Goal: Task Accomplishment & Management: Use online tool/utility

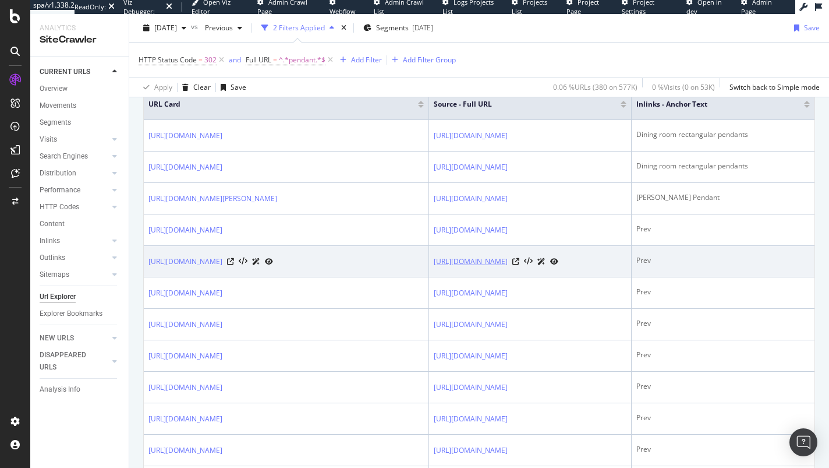
scroll to position [297, 0]
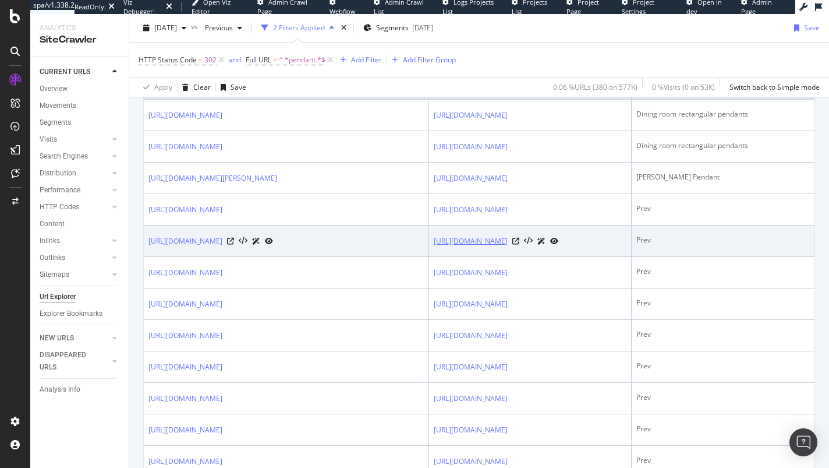
click at [488, 247] on link "[URL][DOMAIN_NAME]" at bounding box center [471, 241] width 74 height 12
click at [519, 245] on icon at bounding box center [515, 241] width 7 height 7
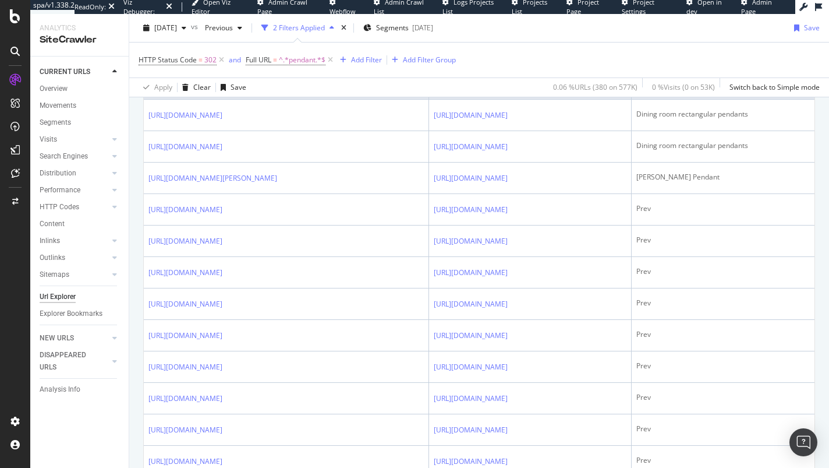
scroll to position [0, 0]
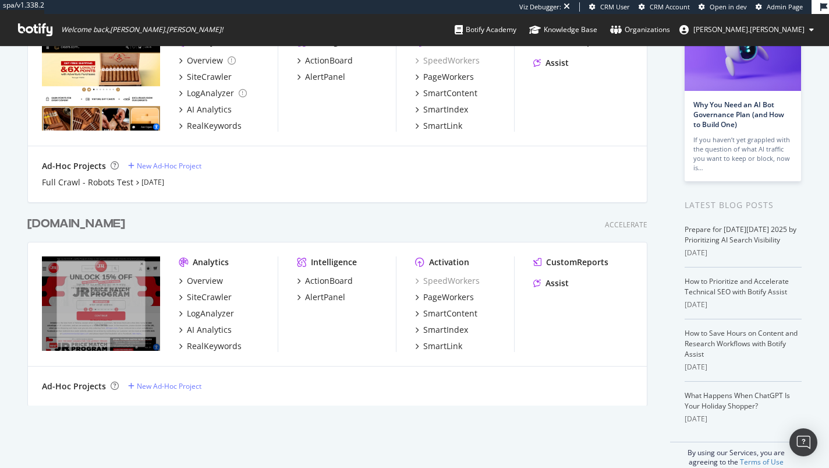
scroll to position [122, 0]
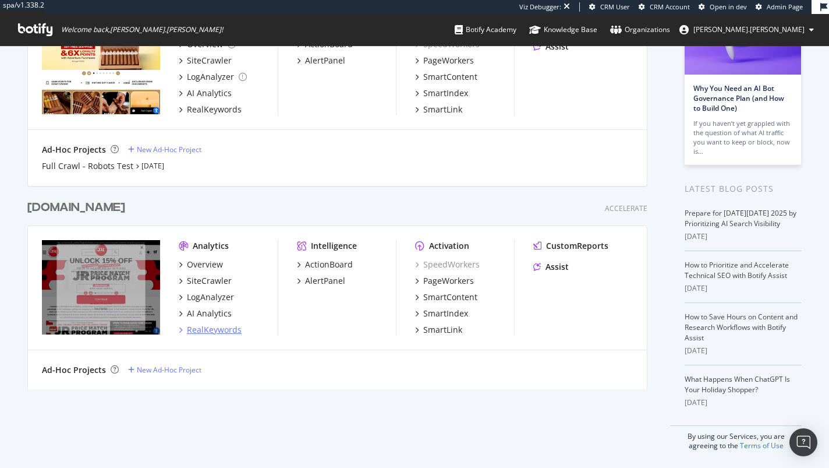
click at [205, 330] on div "RealKeywords" at bounding box center [214, 330] width 55 height 12
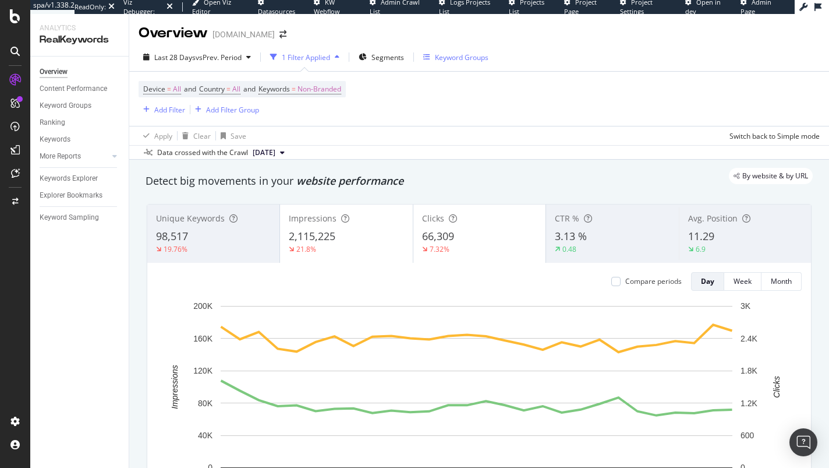
click at [454, 59] on div "Keyword Groups" at bounding box center [462, 57] width 54 height 10
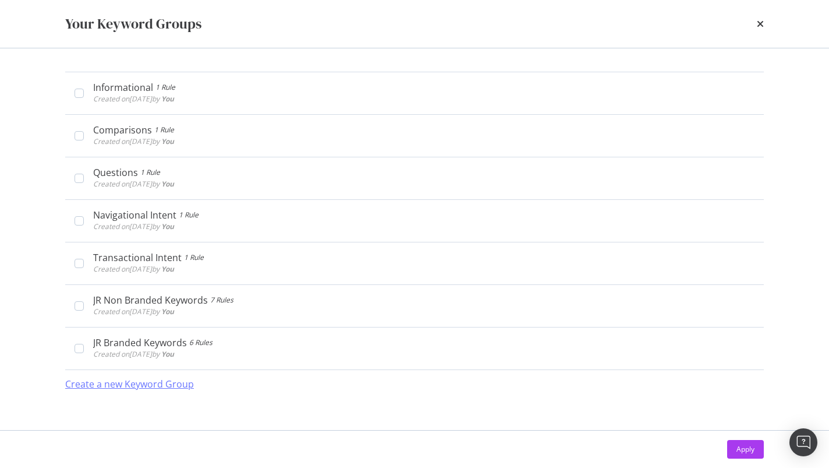
click at [176, 384] on div "Create a new Keyword Group" at bounding box center [129, 383] width 129 height 13
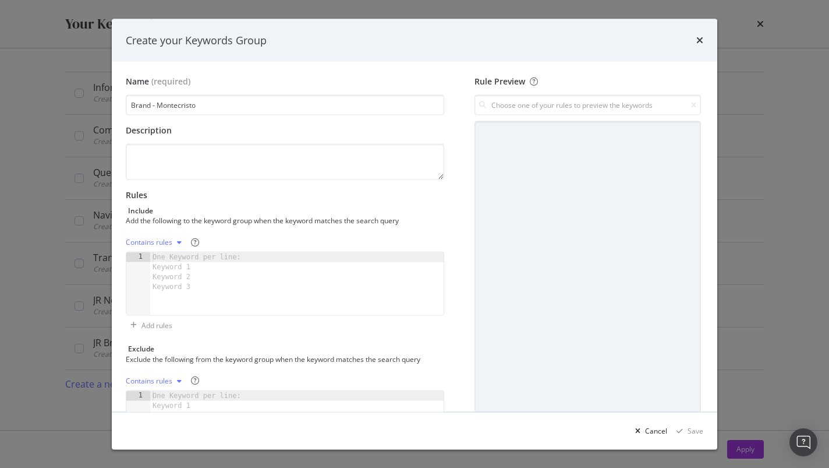
type input "Brand - Montecristo"
click at [174, 264] on div "One Keyword per line: Keyword 1 Keyword 2 Keyword 3" at bounding box center [198, 272] width 97 height 40
paste textarea "Montecristo"
click at [154, 253] on div "Montecristo" at bounding box center [296, 293] width 293 height 83
type textarea "montecristo"
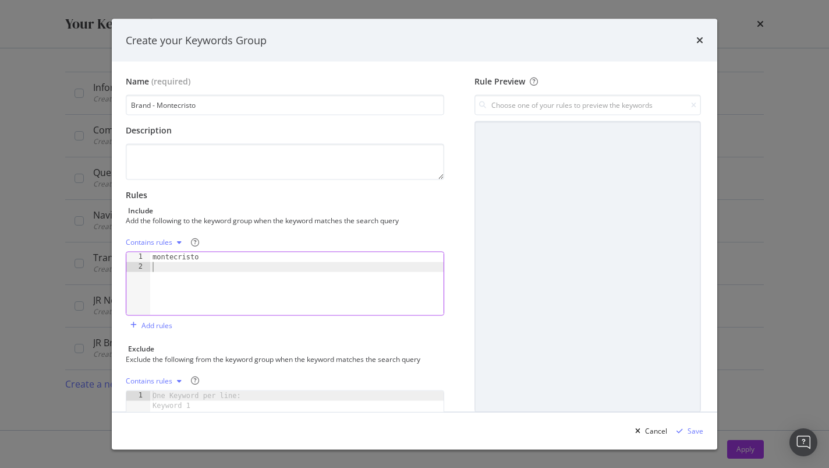
paste textarea "Montecristo"
type textarea "Monte cristo"
click at [691, 431] on div "Save" at bounding box center [696, 430] width 16 height 10
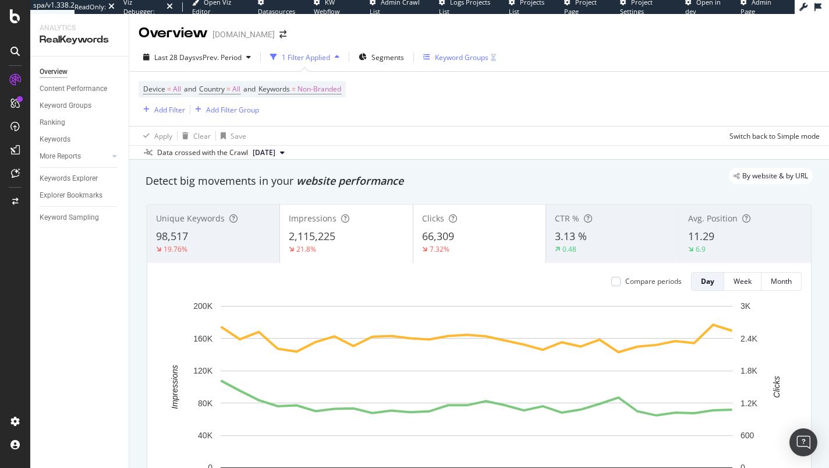
click at [476, 56] on div "Keyword Groups" at bounding box center [462, 57] width 54 height 10
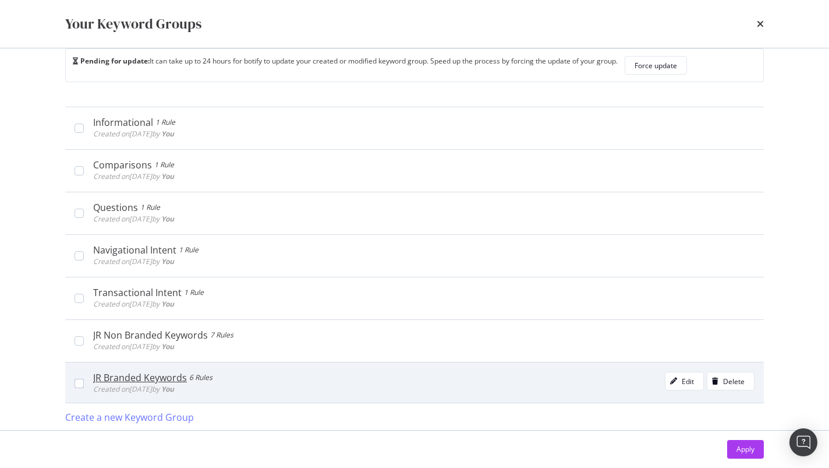
scroll to position [24, 0]
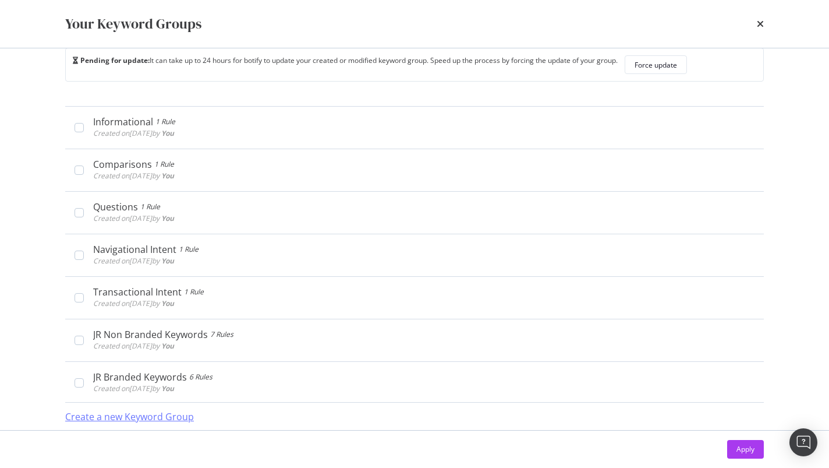
click at [162, 413] on div "Create a new Keyword Group" at bounding box center [129, 416] width 129 height 13
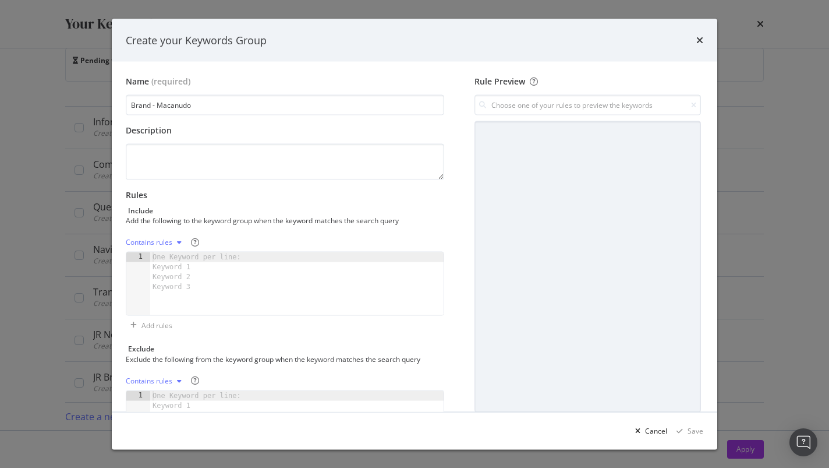
type input "Brand - Macanudo"
click at [177, 271] on div "One Keyword per line: Keyword 1 Keyword 2 Keyword 3" at bounding box center [198, 272] width 97 height 40
paste textarea "Macanudo"
click at [153, 255] on div "Macanudo" at bounding box center [296, 293] width 293 height 83
type textarea "macanudo"
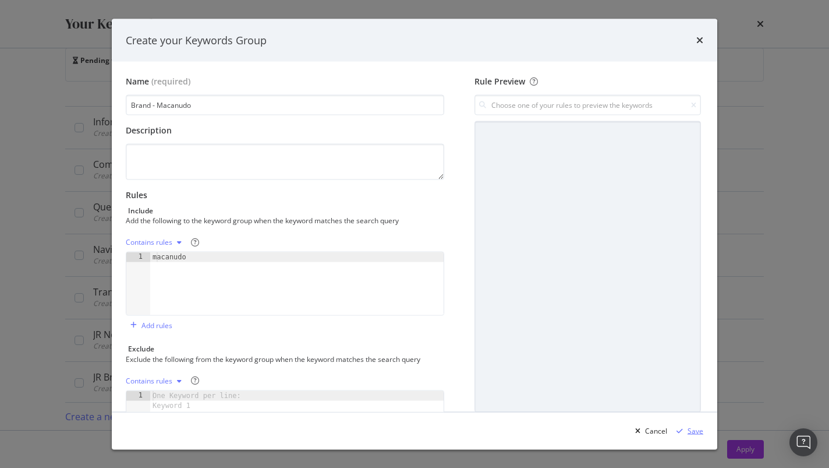
click at [696, 430] on div "Save" at bounding box center [696, 430] width 16 height 10
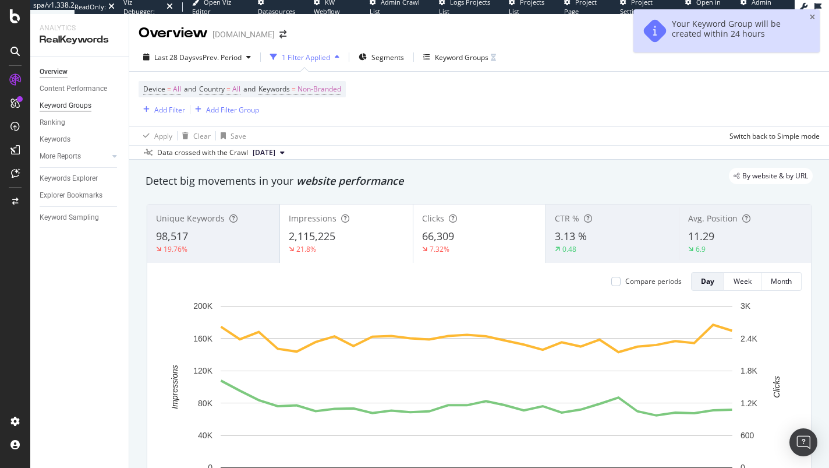
click at [64, 102] on div "Keyword Groups" at bounding box center [66, 106] width 52 height 12
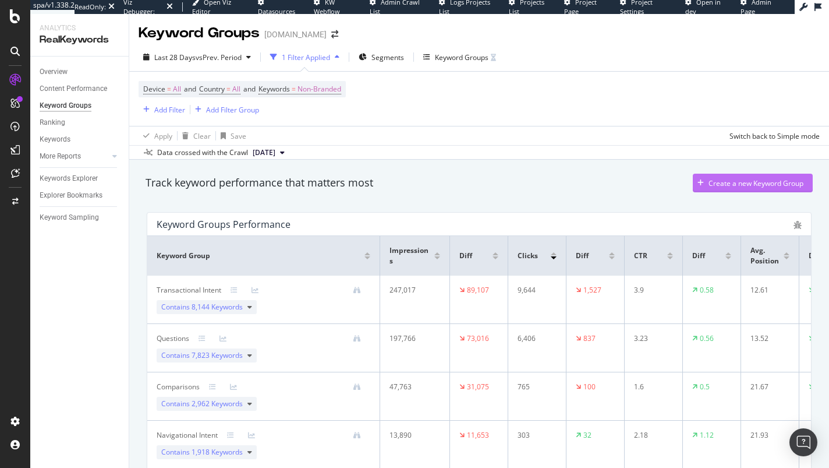
click at [718, 183] on div "Create a new Keyword Group" at bounding box center [756, 183] width 95 height 10
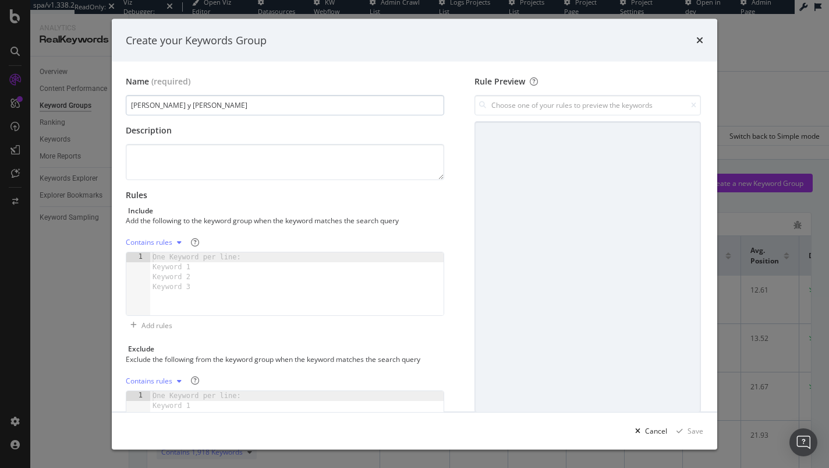
click at [132, 104] on input "Romeo y Julieta" at bounding box center [285, 105] width 319 height 20
type input "Brand - Romeo y Julieta"
click at [174, 263] on div "One Keyword per line: Keyword 1 Keyword 2 Keyword 3" at bounding box center [198, 272] width 97 height 40
paste textarea "Romeo y Julieta"
type textarea "Romeo y Julieta"
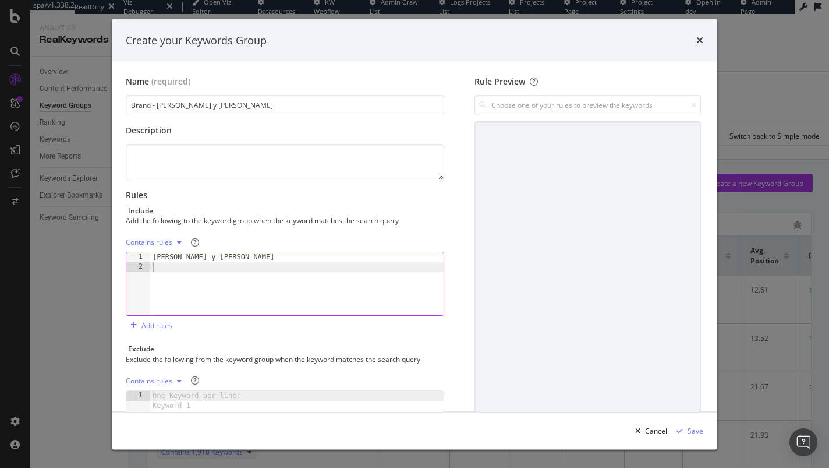
paste textarea "Romeo y Julieta"
type textarea "romeo y julieta"
click at [694, 429] on div "Save" at bounding box center [696, 430] width 16 height 10
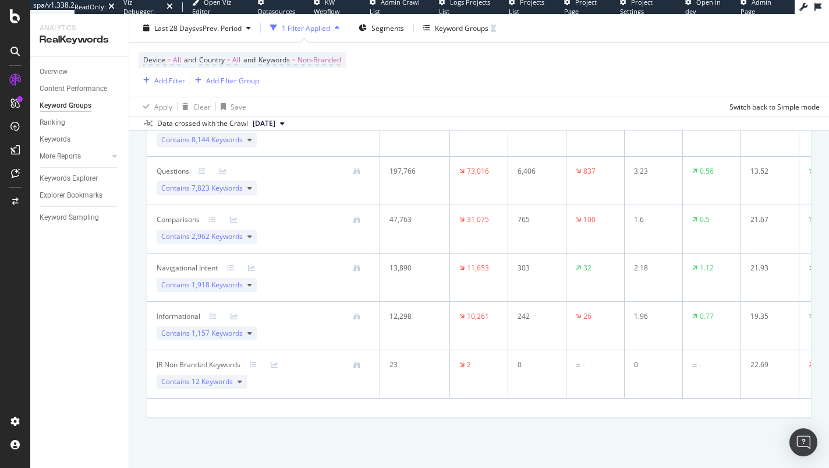
scroll to position [0, 0]
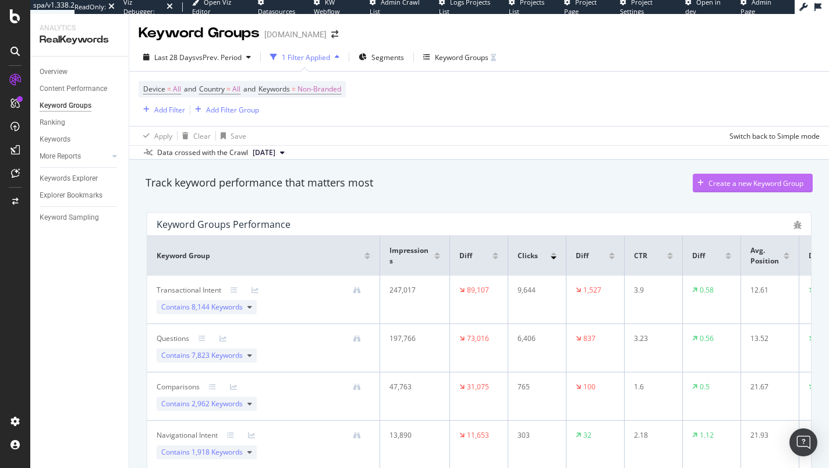
click at [735, 185] on div "Create a new Keyword Group" at bounding box center [756, 183] width 95 height 10
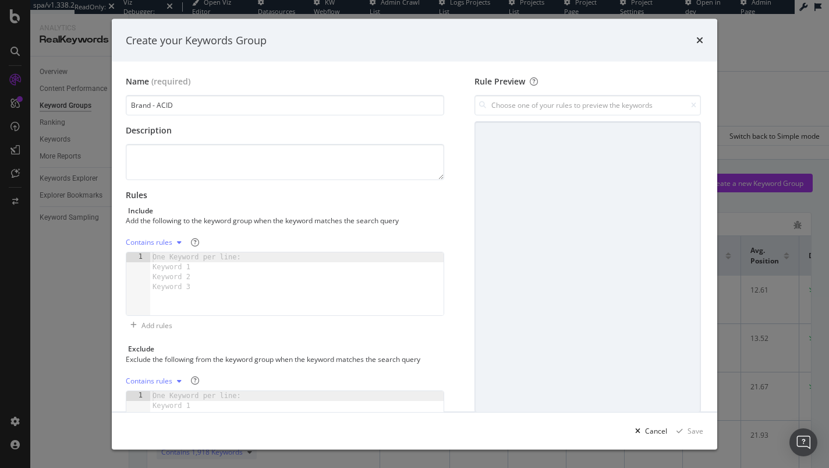
type input "Brand - ACID"
click at [179, 264] on div "One Keyword per line: Keyword 1 Keyword 2 Keyword 3" at bounding box center [198, 272] width 97 height 40
paste textarea "ACID"
type textarea "ACID"
click at [698, 432] on div "Save" at bounding box center [696, 430] width 16 height 10
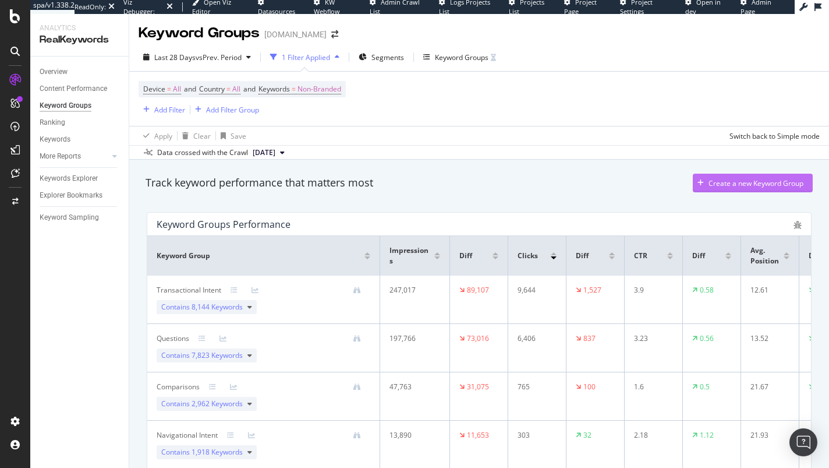
click at [734, 184] on div "Create a new Keyword Group" at bounding box center [756, 183] width 95 height 10
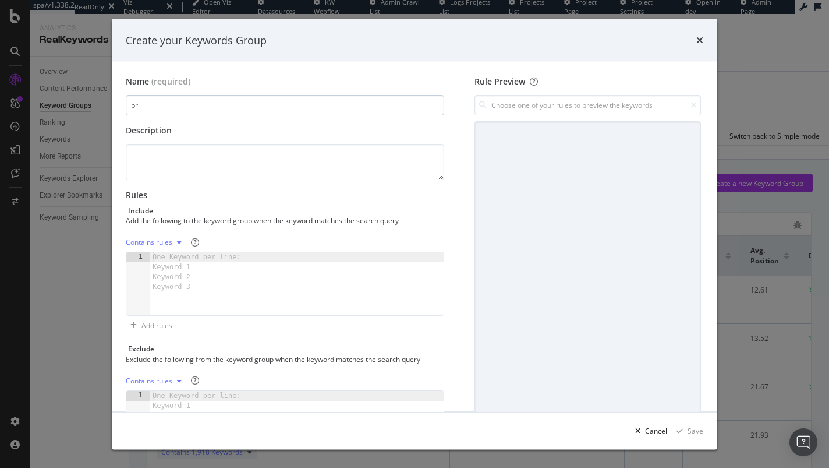
type input "b"
type input "Brand - Arturo Fuente"
click at [185, 276] on div "One Keyword per line: Keyword 1 Keyword 2 Keyword 3" at bounding box center [198, 272] width 97 height 40
paste textarea "Arturo Fuente"
type textarea "Arturo Fuente"
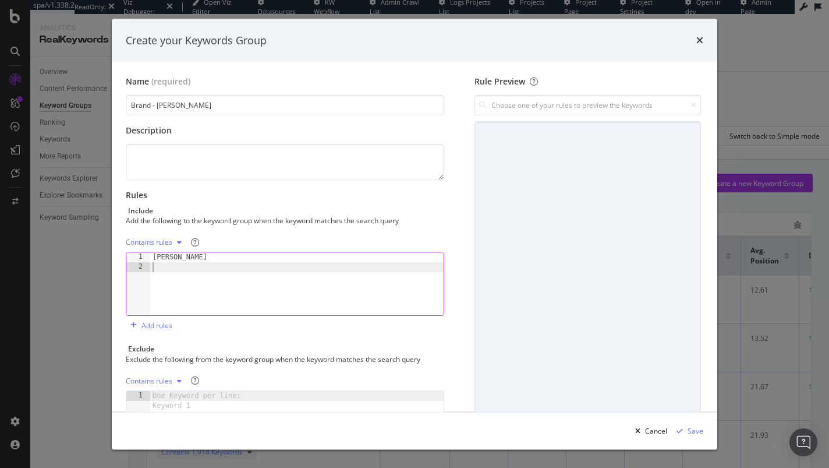
paste textarea "Arturo Fuente"
type textarea "Fuente"
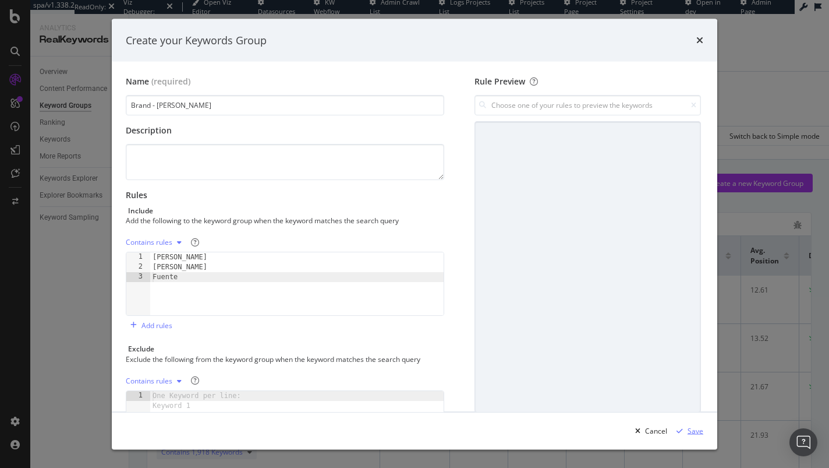
click at [702, 431] on div "Save" at bounding box center [696, 430] width 16 height 10
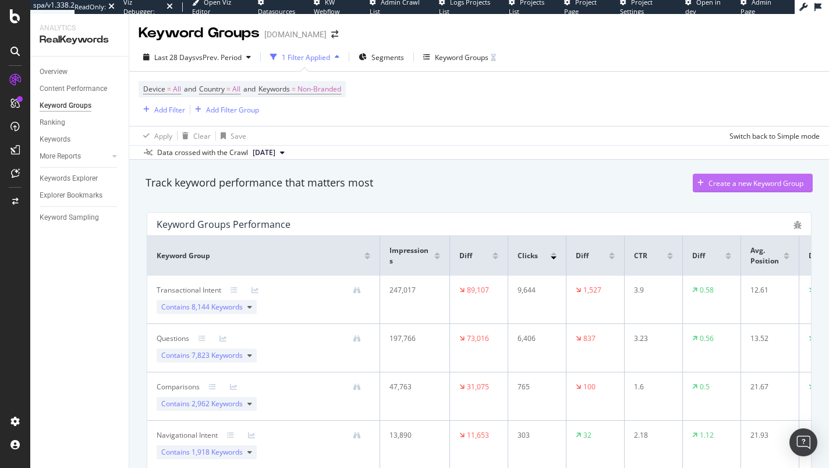
click at [715, 182] on div "Create a new Keyword Group" at bounding box center [756, 183] width 95 height 10
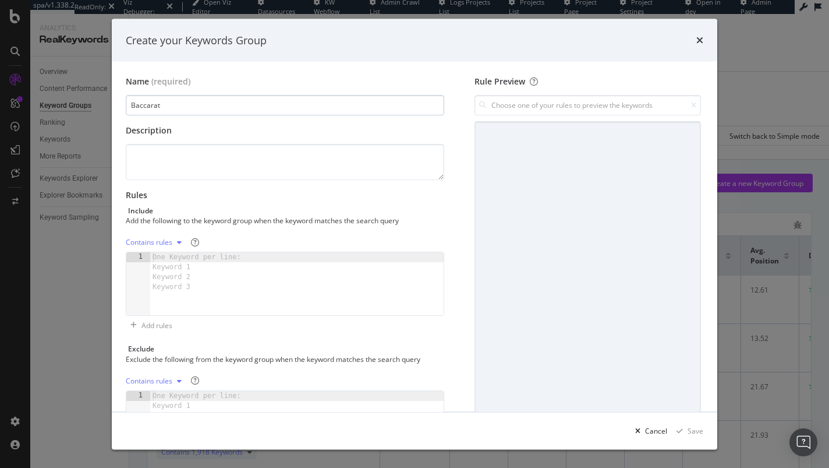
click at [131, 104] on input "Baccarat" at bounding box center [285, 105] width 319 height 20
type input "Brand - Baccarat"
click at [174, 263] on div "One Keyword per line: Keyword 1 Keyword 2 Keyword 3" at bounding box center [198, 272] width 97 height 40
paste textarea "Baccarat"
type textarea "Baccarat"
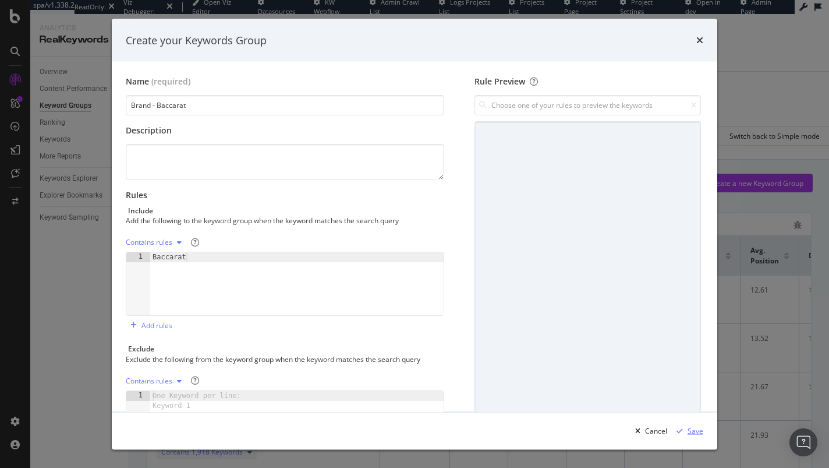
click at [691, 428] on div "Save" at bounding box center [696, 430] width 16 height 10
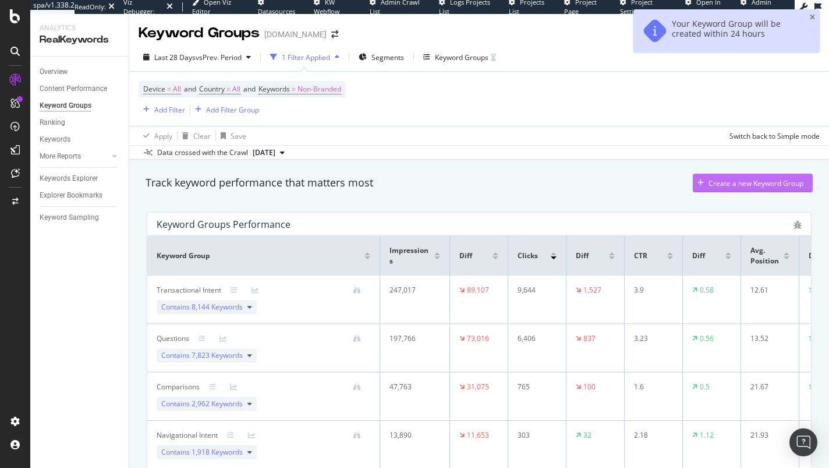
click at [735, 188] on div "Create a new Keyword Group" at bounding box center [748, 182] width 111 height 17
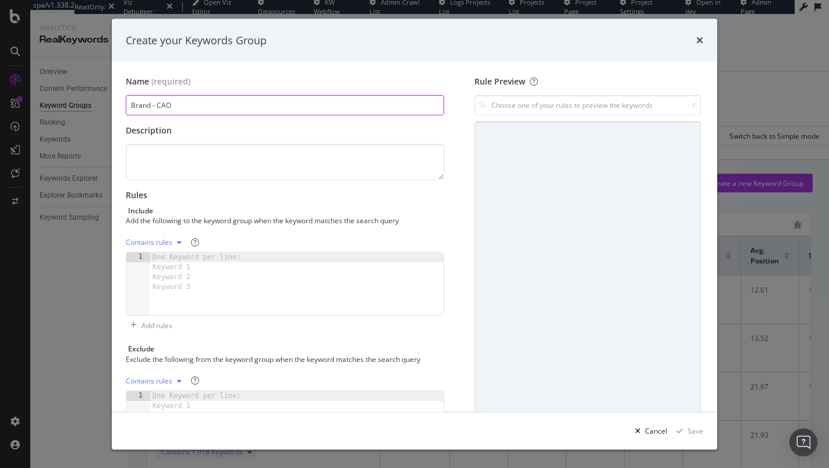
type input "Brand - CAO"
click at [201, 260] on div "One Keyword per line: Keyword 1 Keyword 2 Keyword 3" at bounding box center [198, 272] width 97 height 40
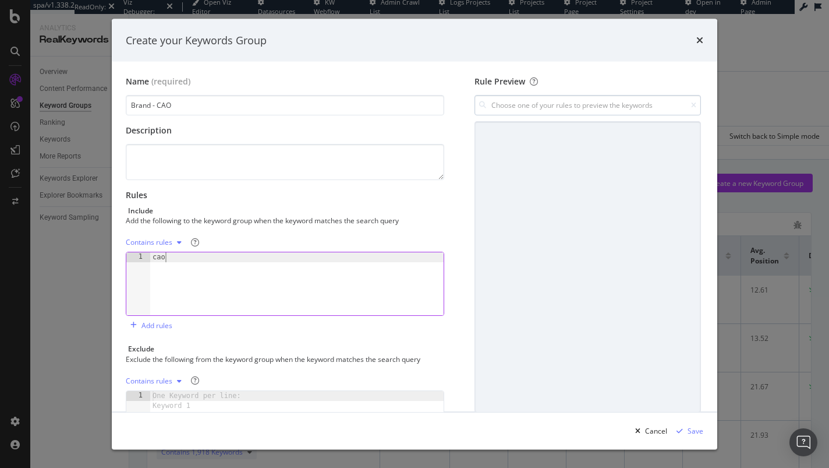
type textarea "cao"
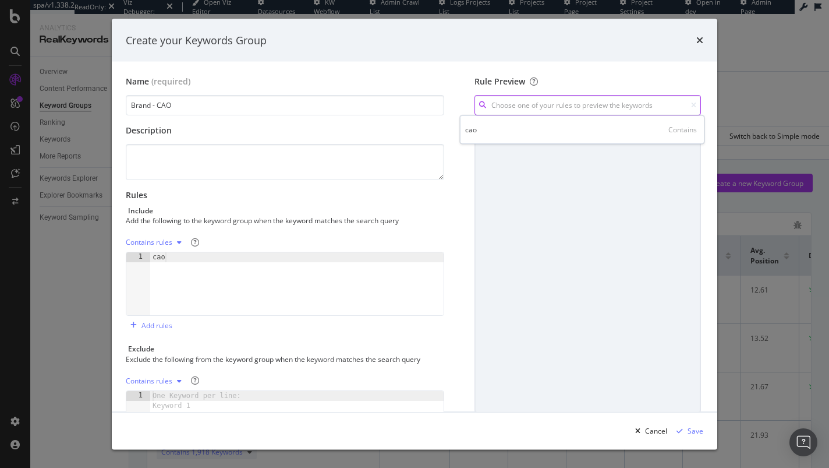
click at [562, 105] on input "modal" at bounding box center [588, 105] width 227 height 20
click at [525, 129] on div "cao Contains" at bounding box center [582, 129] width 240 height 16
type input "cao"
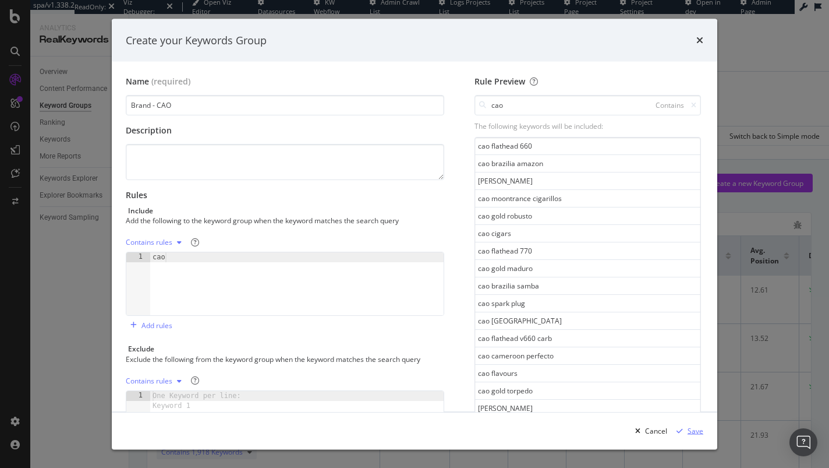
click at [692, 432] on div "Save" at bounding box center [696, 430] width 16 height 10
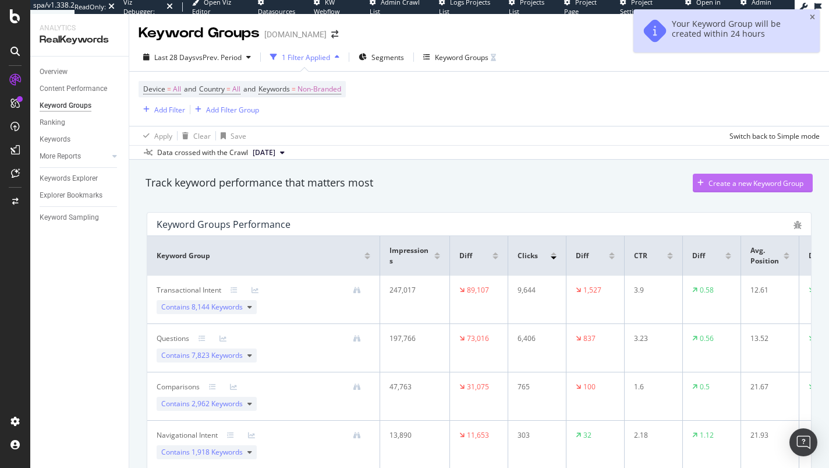
click at [717, 186] on div "Create a new Keyword Group" at bounding box center [756, 183] width 95 height 10
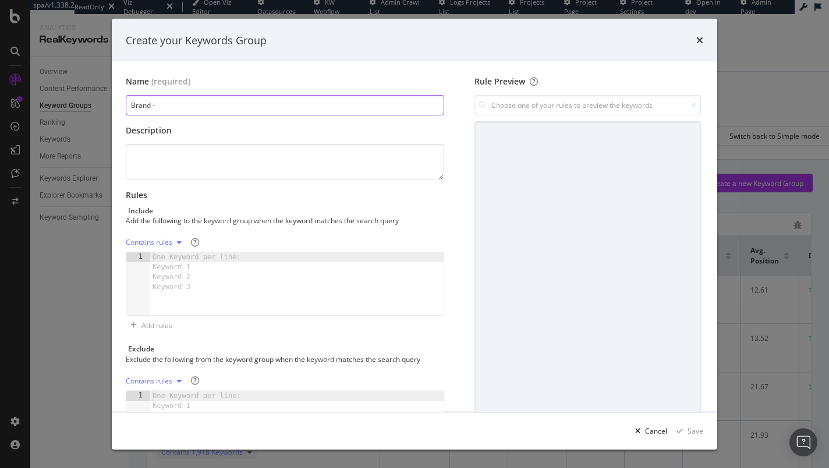
paste input "Oliva"
type input "Brand - Oliva"
click at [187, 256] on div "One Keyword per line: Keyword 1 Keyword 2 Keyword 3" at bounding box center [198, 272] width 97 height 40
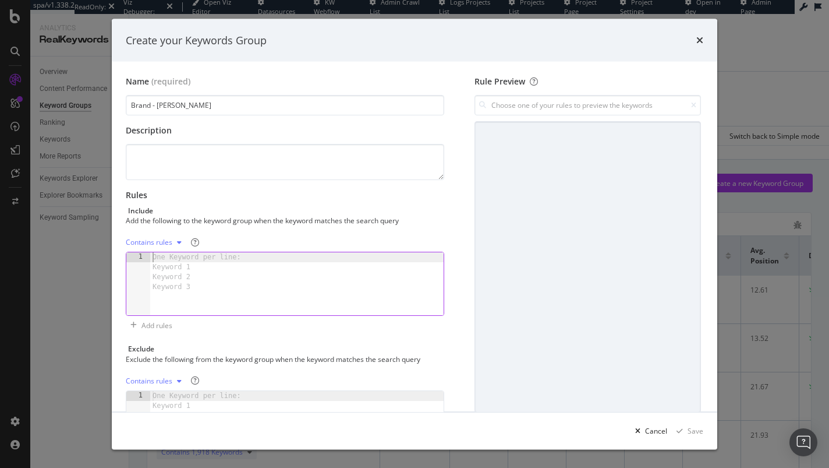
paste textarea "Oliva"
type textarea "Oliva"
click at [537, 104] on input "modal" at bounding box center [588, 105] width 227 height 20
click at [489, 135] on div "oliva Contains" at bounding box center [582, 129] width 240 height 16
type input "oliva"
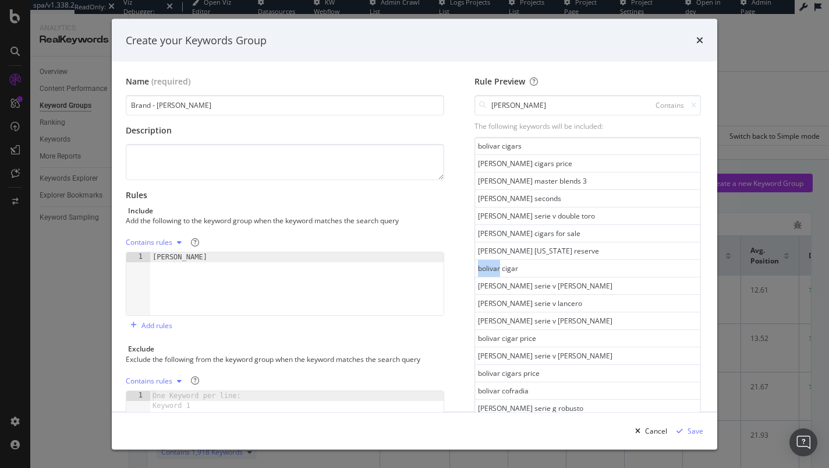
copy div "bolivar"
drag, startPoint x: 473, startPoint y: 268, endPoint x: 495, endPoint y: 267, distance: 22.2
click at [495, 267] on div "bolivar cigar" at bounding box center [587, 268] width 225 height 17
click at [189, 402] on div "One Keyword per line: Keyword 1 Keyword 2 Keyword 3" at bounding box center [198, 410] width 97 height 40
paste textarea "bolivar"
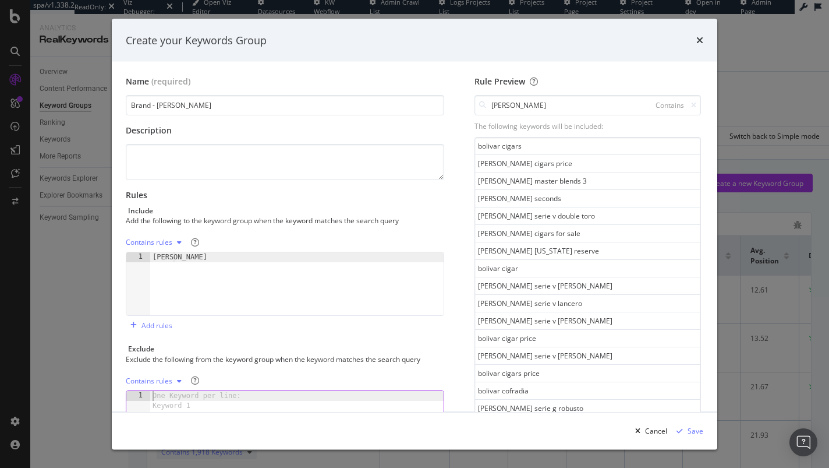
type textarea "bolivar"
click at [377, 334] on div "Name (required) Brand - Oliva Description Rules Include Add the following to th…" at bounding box center [290, 274] width 328 height 397
click at [537, 103] on input "oliva" at bounding box center [588, 105] width 227 height 20
click at [501, 130] on div "bolivar Contains" at bounding box center [582, 129] width 240 height 16
type input "bolivar"
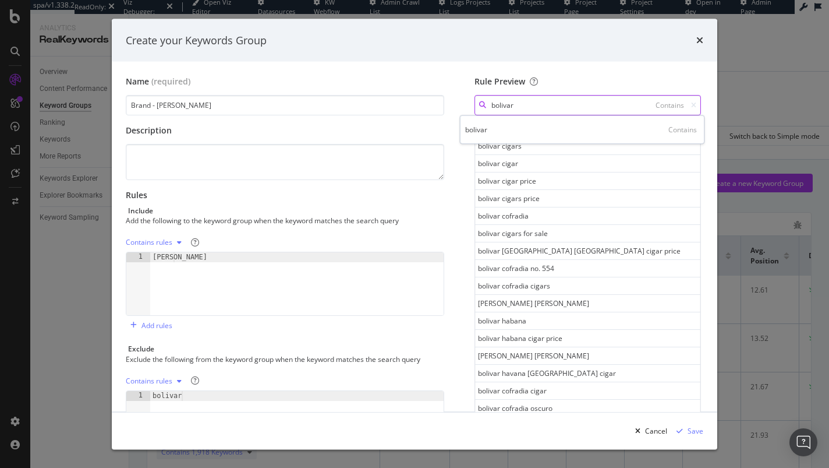
click at [517, 105] on input "bolivar" at bounding box center [588, 105] width 227 height 20
click at [507, 129] on div "bolivar Contains" at bounding box center [582, 129] width 240 height 16
click at [699, 428] on div "Save" at bounding box center [696, 430] width 16 height 10
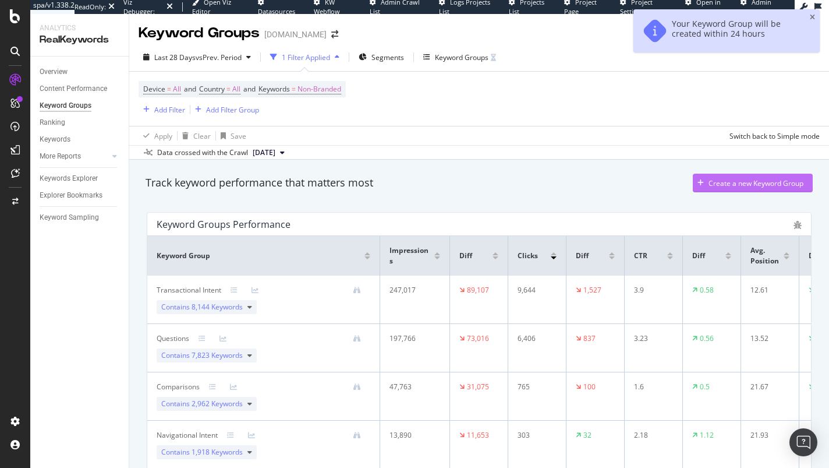
click at [720, 184] on div "Create a new Keyword Group" at bounding box center [756, 183] width 95 height 10
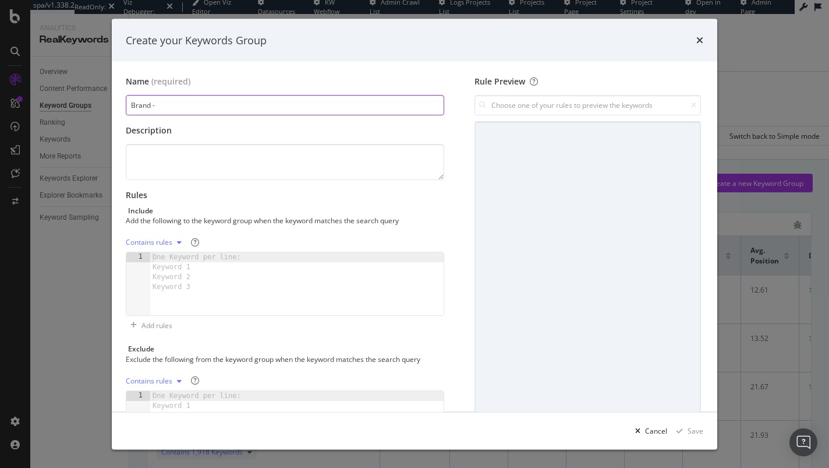
paste input "Drew Estate"
type input "Brand - Drew Estate"
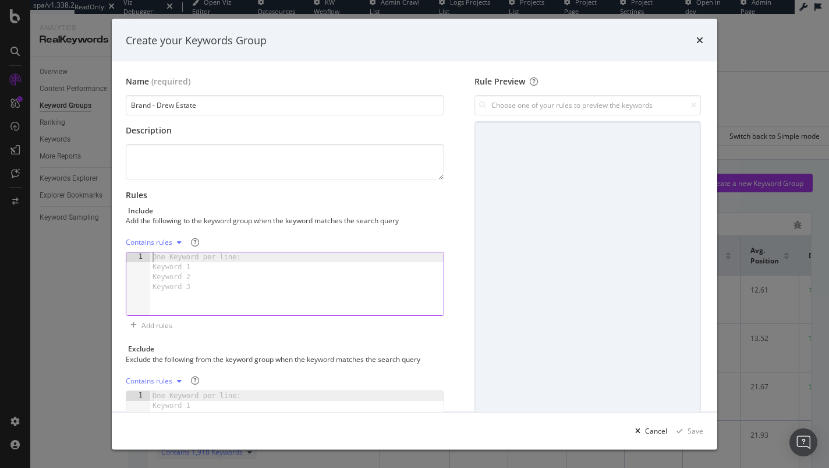
click at [178, 273] on div "One Keyword per line: Keyword 1 Keyword 2 Keyword 3" at bounding box center [198, 272] width 97 height 40
paste textarea "Drew Estate"
type textarea "Drew Estate"
click at [697, 429] on div "Save" at bounding box center [696, 430] width 16 height 10
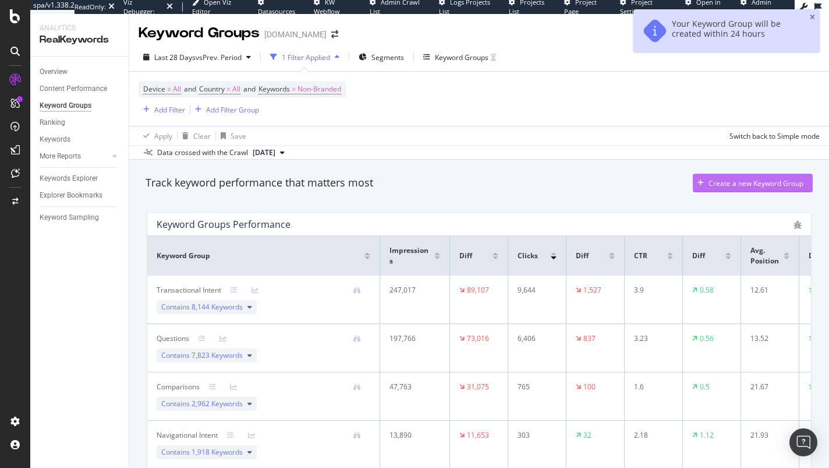
click at [738, 181] on div "Create a new Keyword Group" at bounding box center [756, 183] width 95 height 10
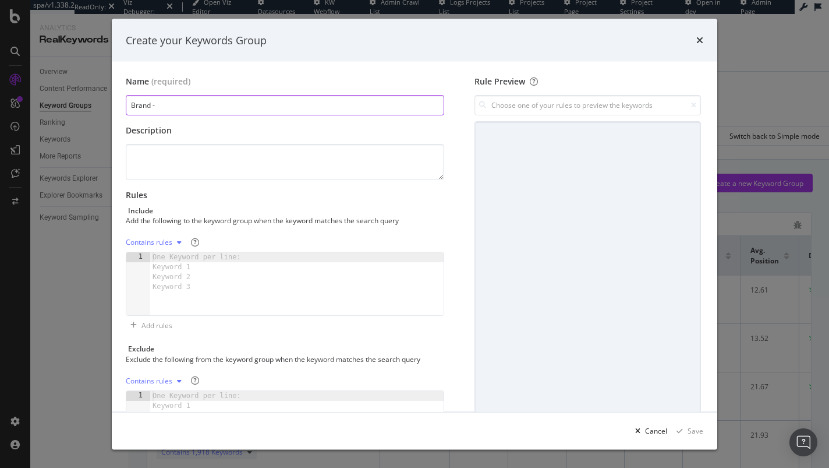
paste input "Davidoff"
type input "Brand - Davidoff"
click at [197, 273] on div "One Keyword per line: Keyword 1 Keyword 2 Keyword 3" at bounding box center [198, 272] width 97 height 40
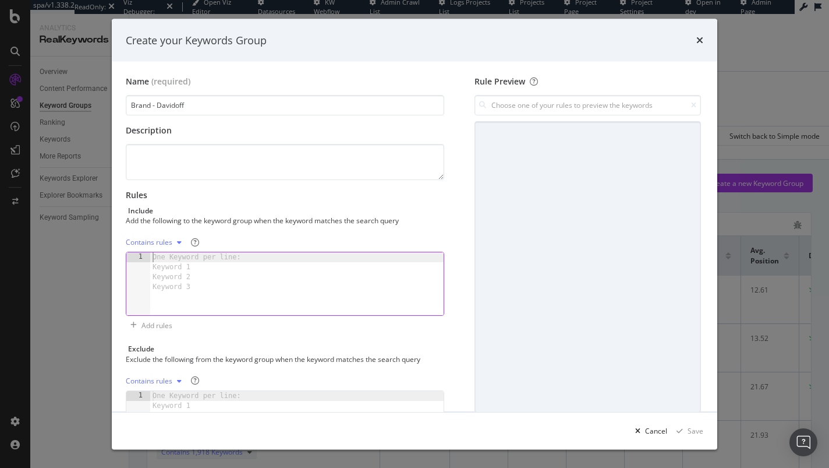
paste textarea "Davidoff"
type textarea "Davidoff"
click at [696, 429] on div "Save" at bounding box center [696, 430] width 16 height 10
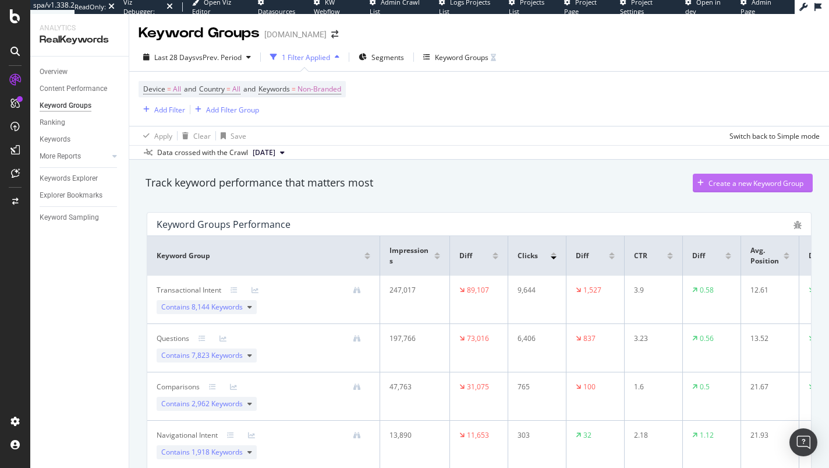
click at [741, 185] on div "Create a new Keyword Group" at bounding box center [756, 183] width 95 height 10
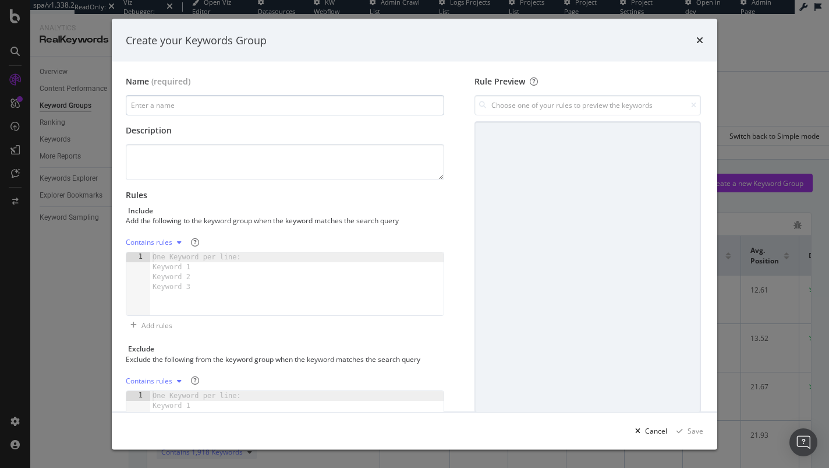
click at [227, 106] on input "modal" at bounding box center [285, 105] width 319 height 20
type input "Brand - Cohiba"
click at [213, 256] on div "One Keyword per line: Keyword 1 Keyword 2 Keyword 3" at bounding box center [198, 272] width 97 height 40
paste textarea "Cohiba"
type textarea "Cohiba"
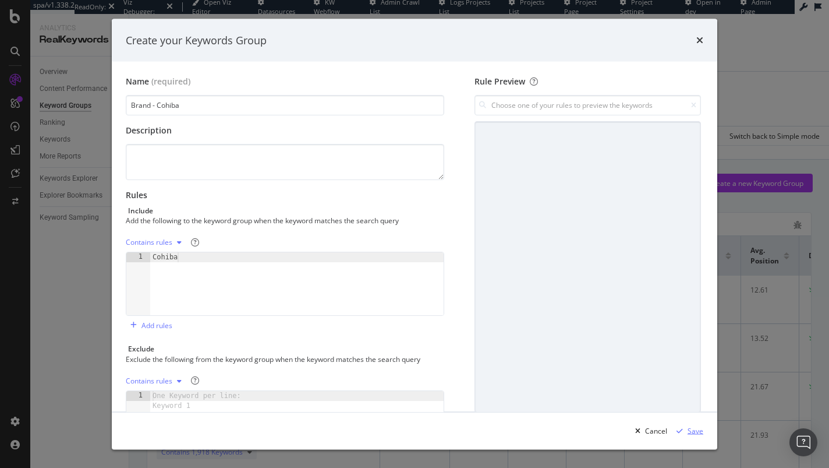
click at [698, 430] on div "Save" at bounding box center [696, 430] width 16 height 10
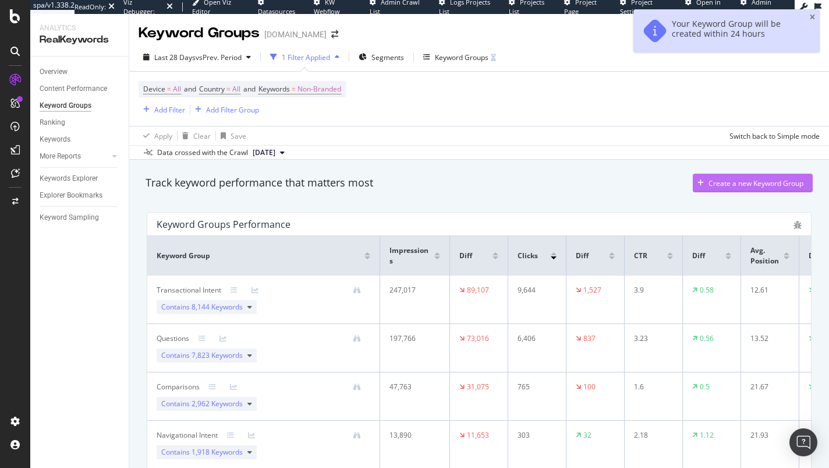
click at [754, 182] on div "Create a new Keyword Group" at bounding box center [756, 183] width 95 height 10
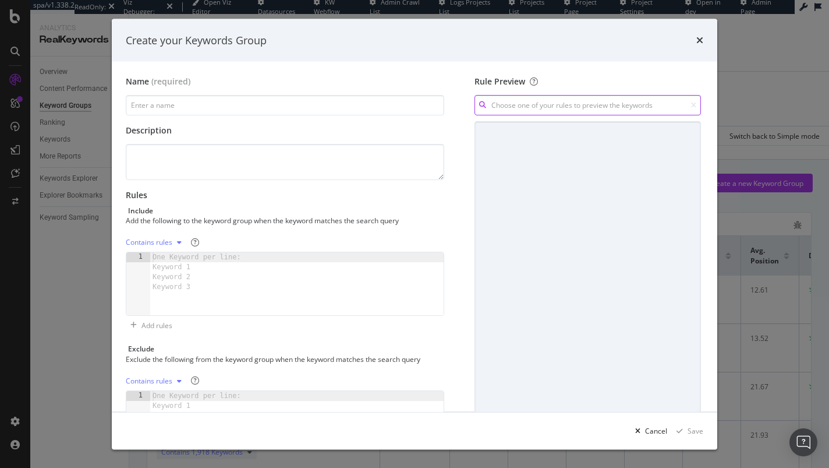
click at [514, 104] on input "modal" at bounding box center [588, 105] width 227 height 20
click at [245, 107] on input "modal" at bounding box center [285, 105] width 319 height 20
paste input "Ashton"
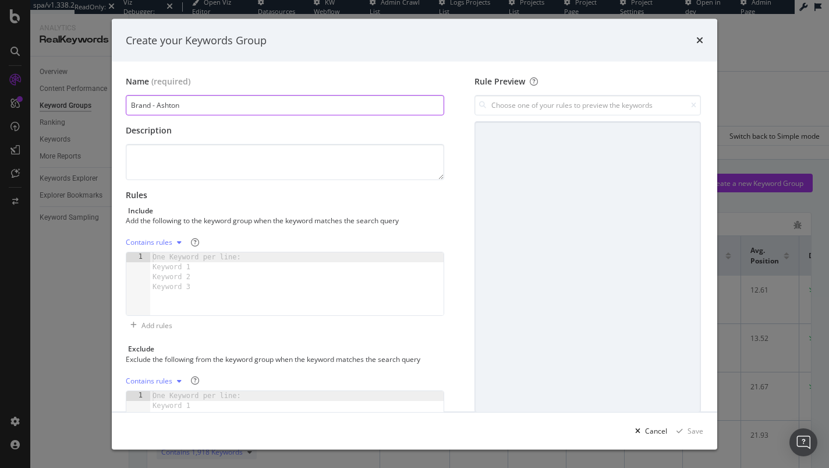
type input "Brand - Ashton"
click at [200, 285] on div "One Keyword per line: Keyword 1 Keyword 2 Keyword 3" at bounding box center [198, 272] width 97 height 40
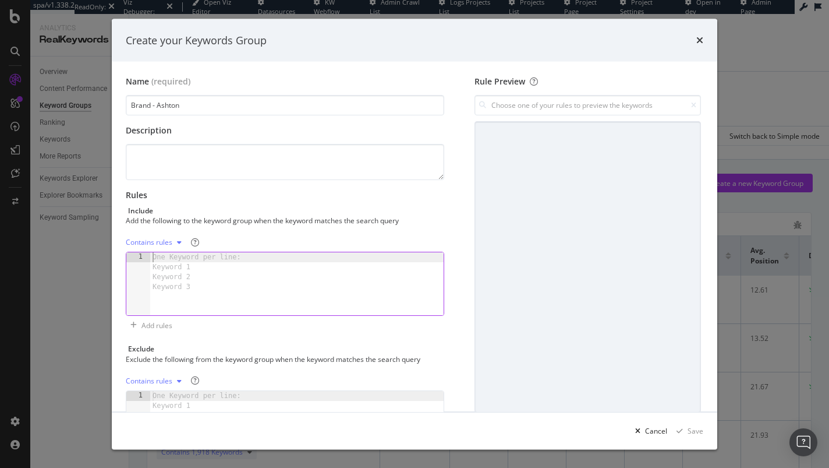
paste textarea "Ashton"
type textarea "Ashton"
click at [698, 431] on div "Save" at bounding box center [696, 430] width 16 height 10
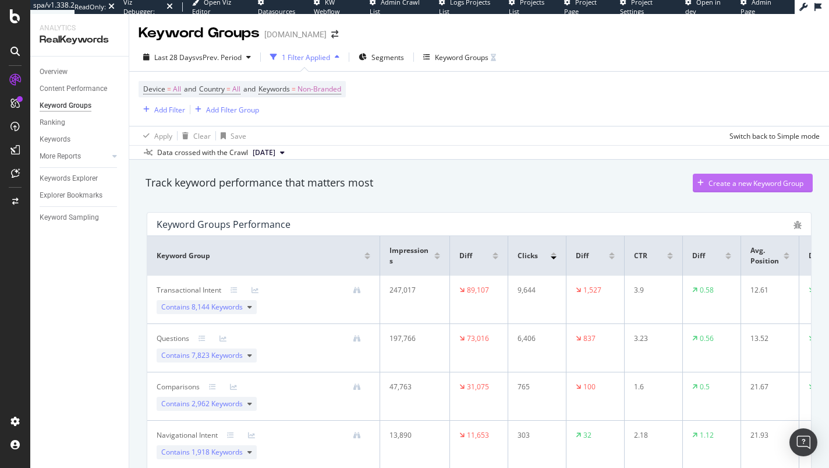
click at [735, 184] on div "Create a new Keyword Group" at bounding box center [756, 183] width 95 height 10
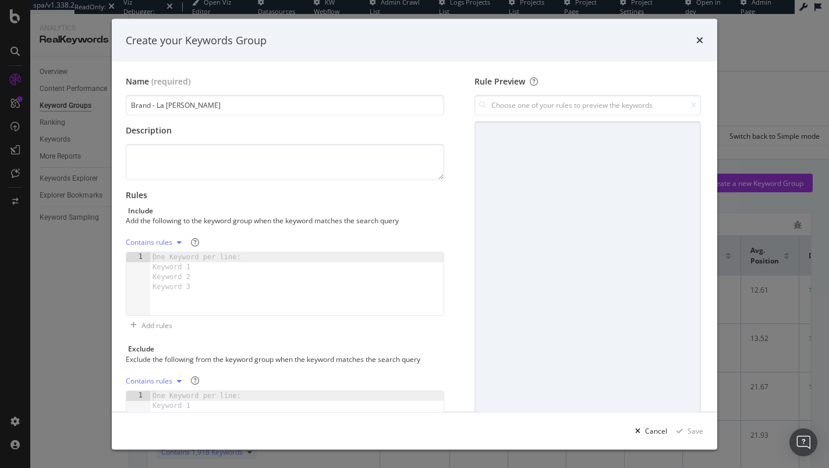
type input "Brand - La Gloria Cubana"
click at [177, 270] on div "One Keyword per line: Keyword 1 Keyword 2 Keyword 3" at bounding box center [198, 272] width 97 height 40
paste textarea "La Gloria Cubana"
type textarea "La Gloria Cubana"
click at [695, 431] on div "Save" at bounding box center [696, 430] width 16 height 10
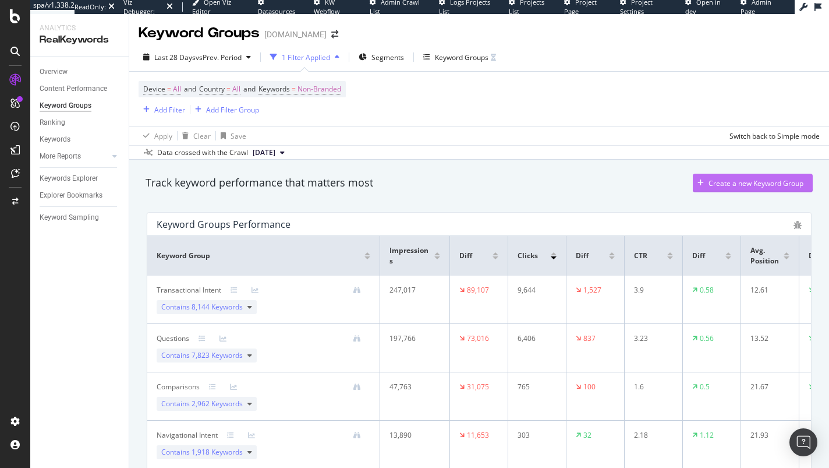
click at [730, 183] on div "Create a new Keyword Group" at bounding box center [756, 183] width 95 height 10
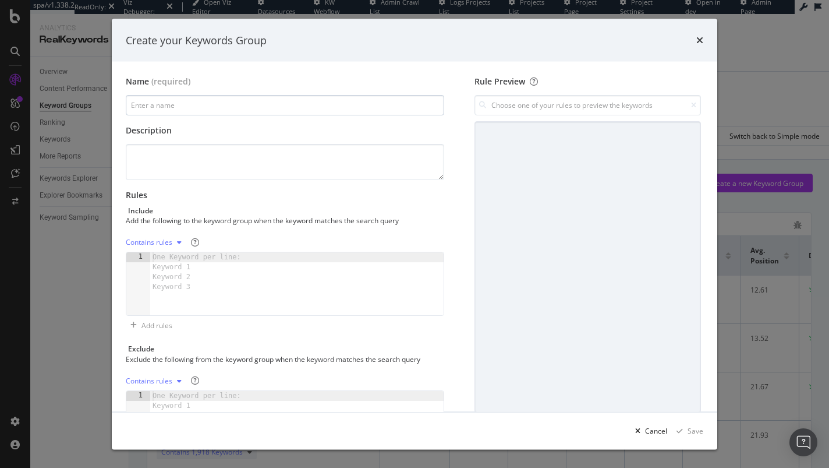
click at [222, 104] on input "modal" at bounding box center [285, 105] width 319 height 20
drag, startPoint x: 204, startPoint y: 107, endPoint x: 156, endPoint y: 105, distance: 48.4
click at [156, 105] on input "Brand - JR Alternative" at bounding box center [285, 105] width 319 height 20
type input "Brand - JR Alternative"
click at [177, 267] on div "One Keyword per line: Keyword 1 Keyword 2 Keyword 3" at bounding box center [198, 272] width 97 height 40
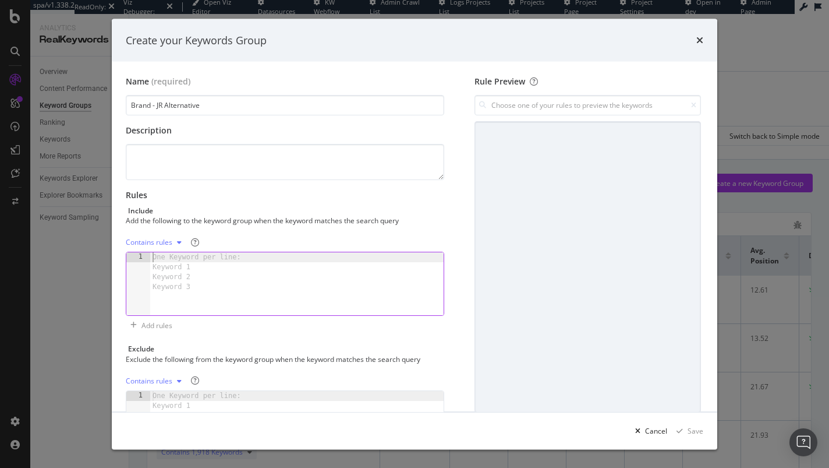
paste textarea "JR Alternative"
type textarea "JR Alternative"
click at [695, 429] on div "Save" at bounding box center [696, 430] width 16 height 10
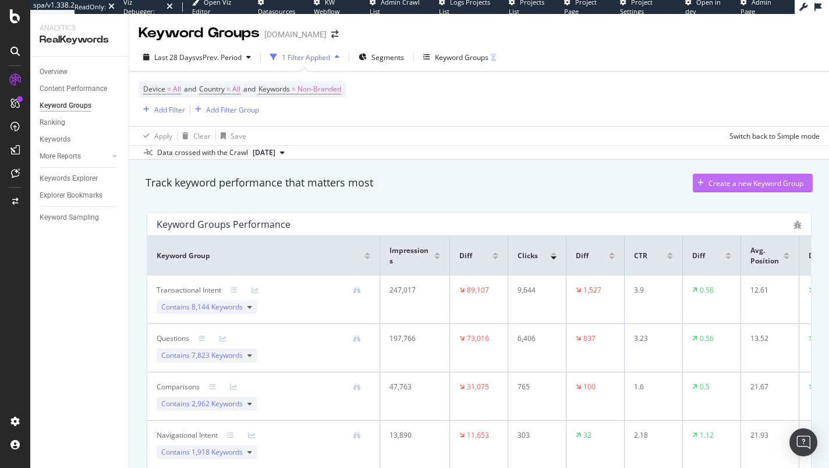
click at [731, 183] on div "Create a new Keyword Group" at bounding box center [756, 183] width 95 height 10
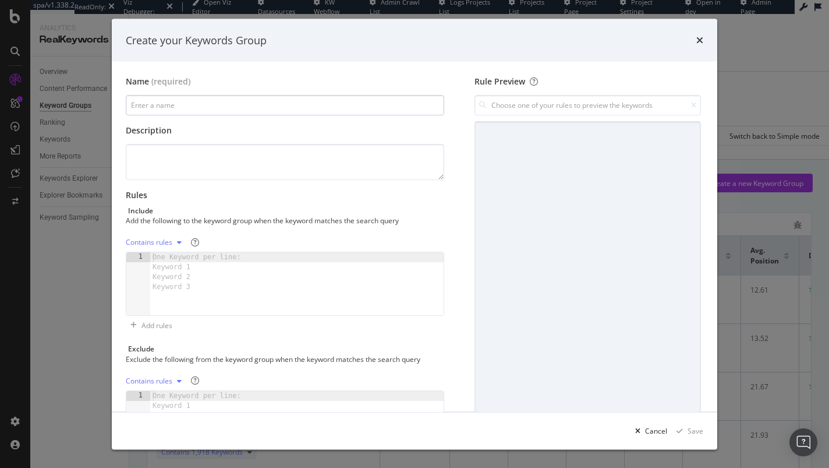
click at [206, 104] on input "modal" at bounding box center [285, 105] width 319 height 20
type input "Brand - Brick House"
drag, startPoint x: 232, startPoint y: 247, endPoint x: 230, endPoint y: 259, distance: 11.8
click at [232, 252] on div "Contains rules 1 One Keyword per line: Keyword 1 Keyword 2 Keyword 3 XXXXXXXXXX…" at bounding box center [285, 274] width 319 height 83
click at [230, 259] on div "One Keyword per line: Keyword 1 Keyword 2 Keyword 3" at bounding box center [198, 272] width 97 height 40
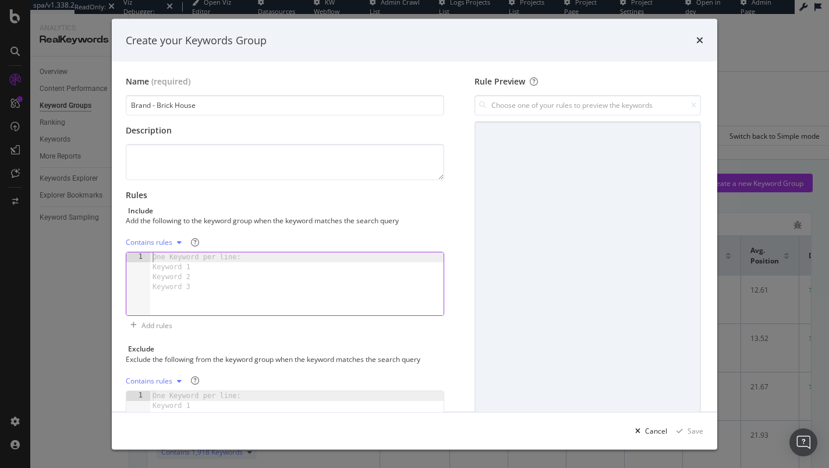
paste textarea "Brick House"
type textarea "Brick House"
click at [695, 432] on div "Save" at bounding box center [696, 430] width 16 height 10
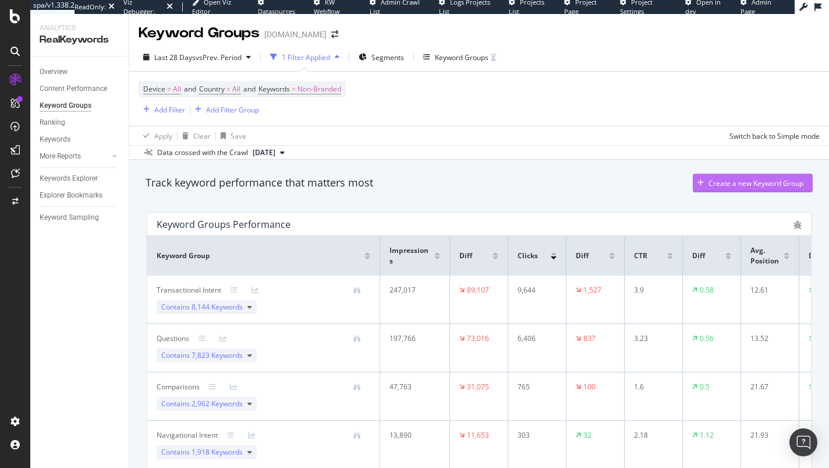
click at [725, 185] on div "Create a new Keyword Group" at bounding box center [756, 183] width 95 height 10
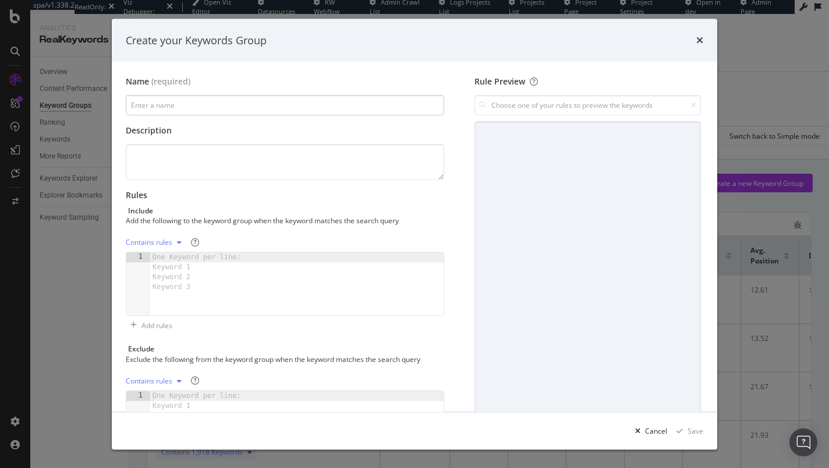
click at [183, 102] on input "modal" at bounding box center [285, 105] width 319 height 20
type input "Brand - Gurkha"
click at [207, 272] on div "One Keyword per line: Keyword 1 Keyword 2 Keyword 3" at bounding box center [198, 272] width 97 height 40
paste textarea "Gurkha"
type textarea "Gurkha"
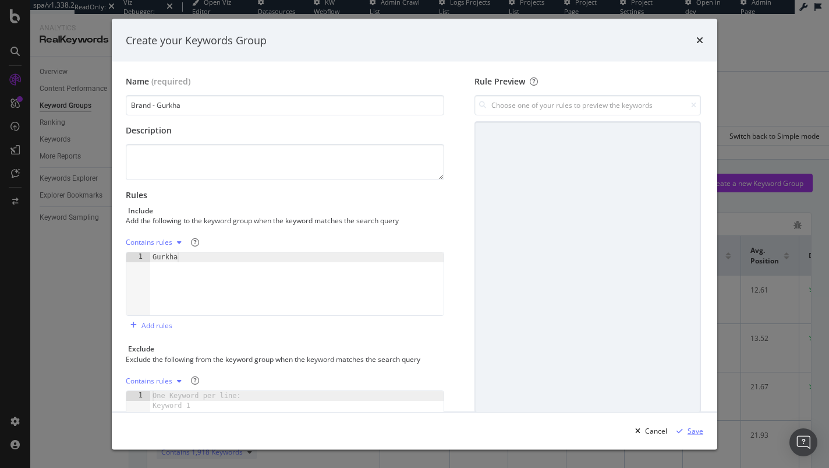
click at [700, 430] on div "Save" at bounding box center [696, 430] width 16 height 10
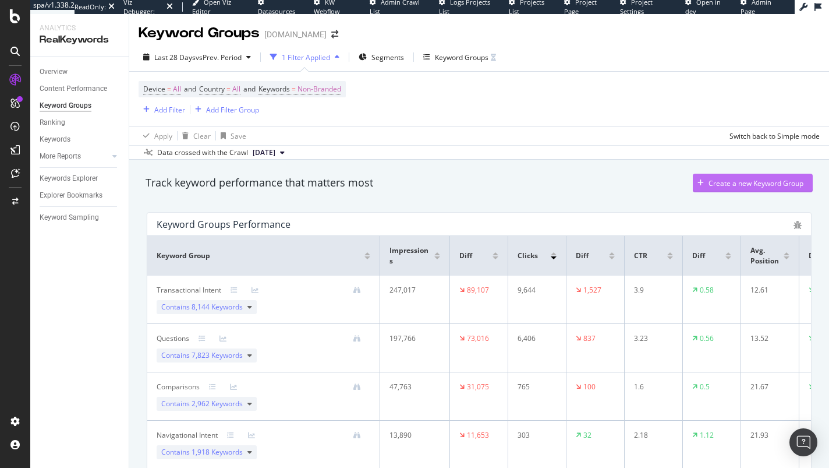
click at [709, 184] on div "Create a new Keyword Group" at bounding box center [756, 183] width 95 height 10
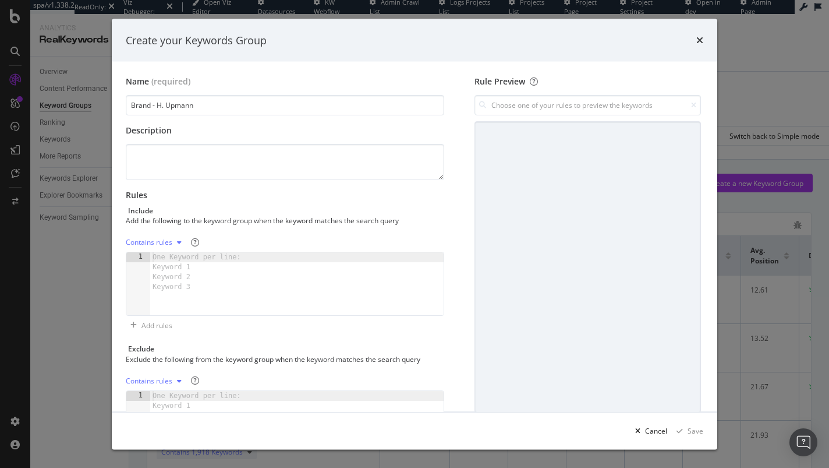
type input "Brand - H. Upmann"
click at [189, 266] on div "One Keyword per line: Keyword 1 Keyword 2 Keyword 3" at bounding box center [198, 272] width 97 height 40
paste textarea "H. Upmann"
type textarea "H. Upmann"
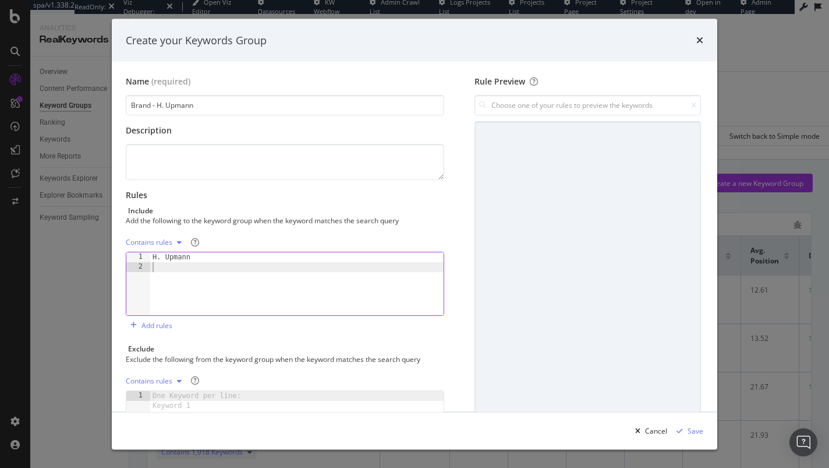
paste textarea "H. Upmann"
type textarea "Upmann"
click at [698, 430] on div "Save" at bounding box center [696, 430] width 16 height 10
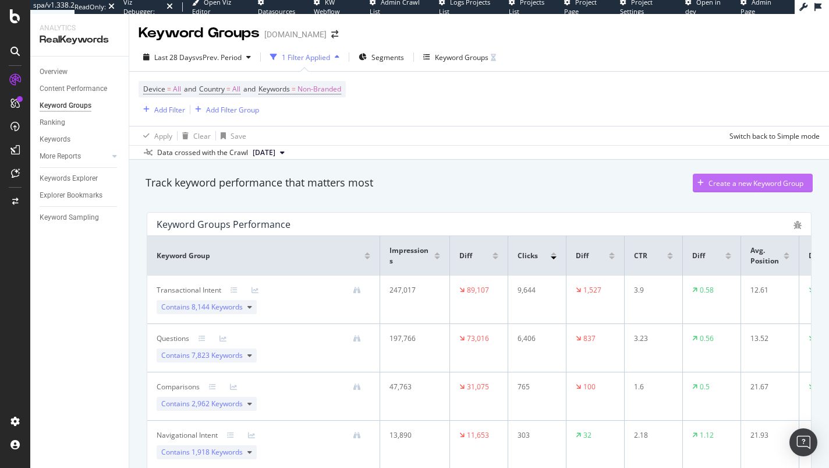
click at [747, 182] on div "Create a new Keyword Group" at bounding box center [756, 183] width 95 height 10
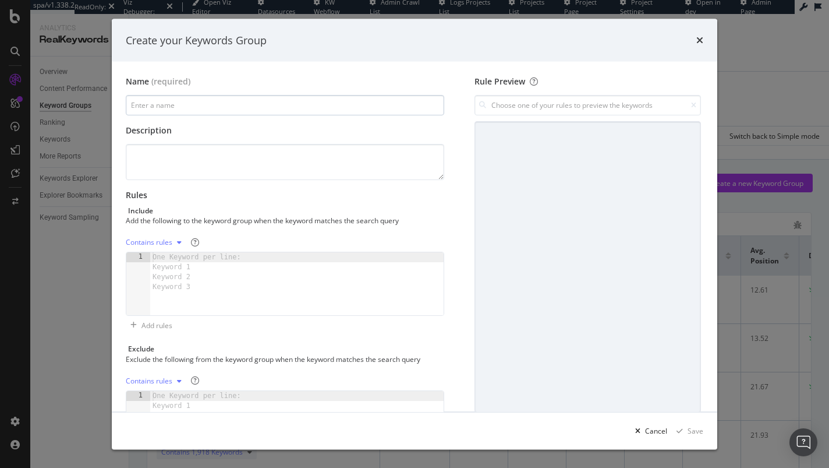
click at [185, 104] on input "modal" at bounding box center [285, 105] width 319 height 20
type input "Brand - La Aroma de Cuba"
click at [196, 275] on div "One Keyword per line: Keyword 1 Keyword 2 Keyword 3" at bounding box center [198, 272] width 97 height 40
paste textarea "La Aroma de Cuba"
type textarea "La Aroma de Cuba"
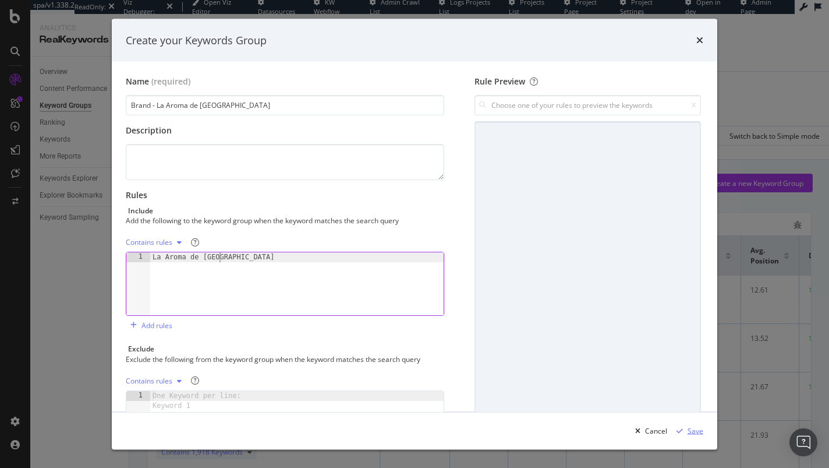
click at [696, 428] on div "Save" at bounding box center [696, 430] width 16 height 10
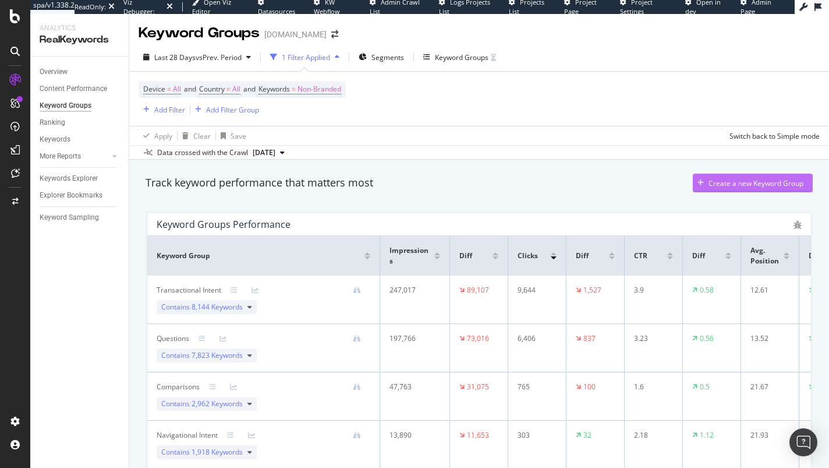
click at [742, 182] on div "Create a new Keyword Group" at bounding box center [756, 183] width 95 height 10
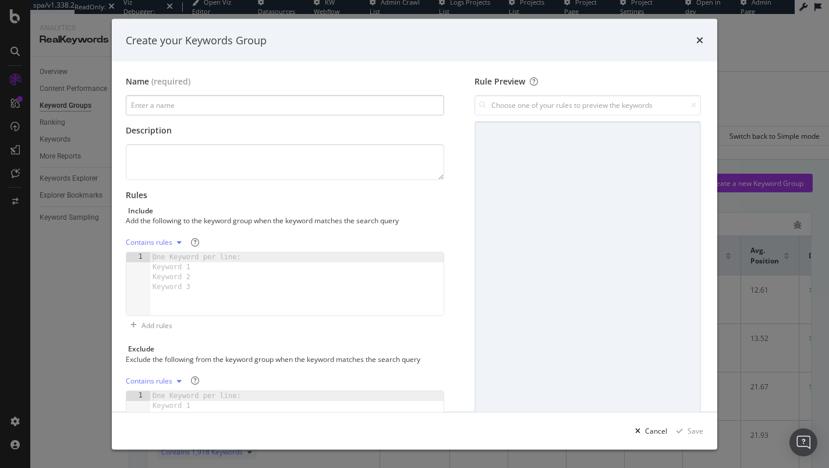
click at [149, 106] on input "modal" at bounding box center [285, 105] width 319 height 20
drag, startPoint x: 192, startPoint y: 105, endPoint x: 158, endPoint y: 105, distance: 33.8
click at [158, 105] on input "Brand - Macanudo" at bounding box center [285, 105] width 319 height 20
paste input "Padron"
type input "Brand - Padron"
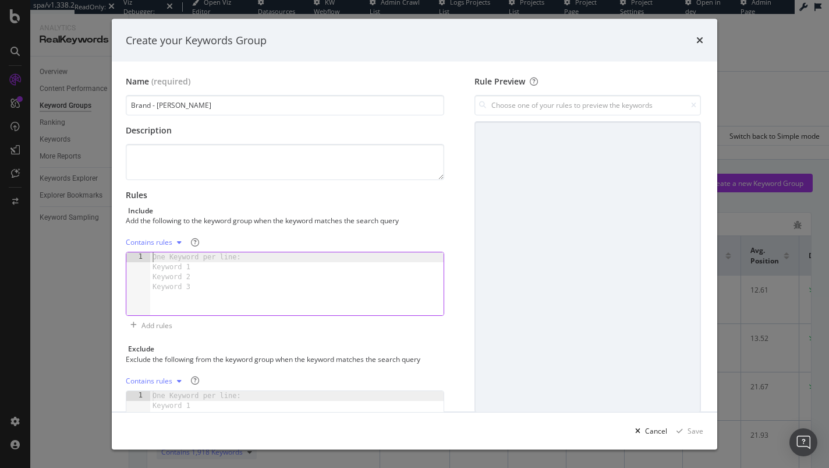
click at [175, 278] on div "One Keyword per line: Keyword 1 Keyword 2 Keyword 3" at bounding box center [198, 272] width 97 height 40
paste textarea "Padron"
type textarea "Padron"
click at [694, 429] on div "Save" at bounding box center [696, 430] width 16 height 10
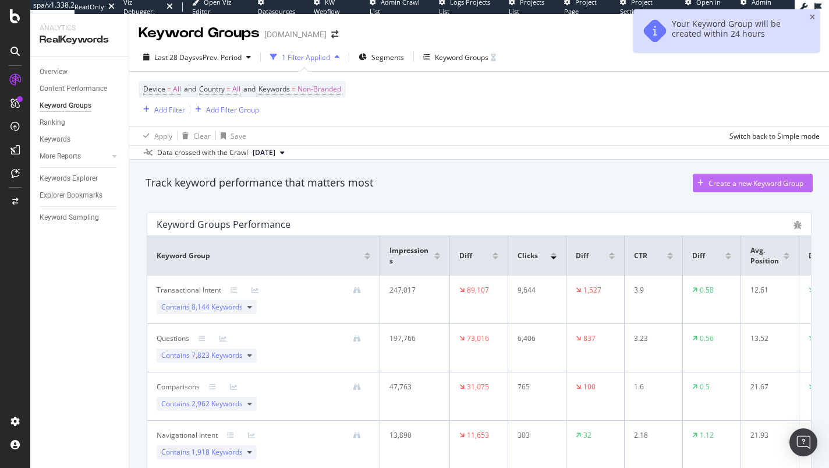
click at [741, 183] on div "Create a new Keyword Group" at bounding box center [756, 183] width 95 height 10
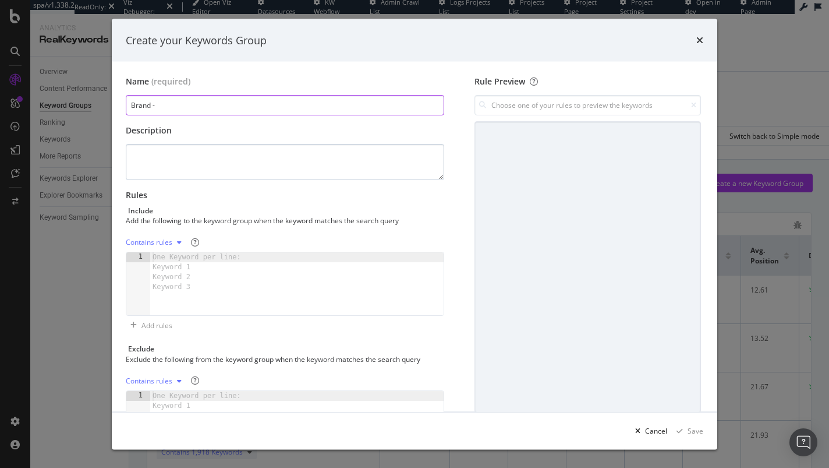
paste input "Partagas"
type input "Brand - Partagas"
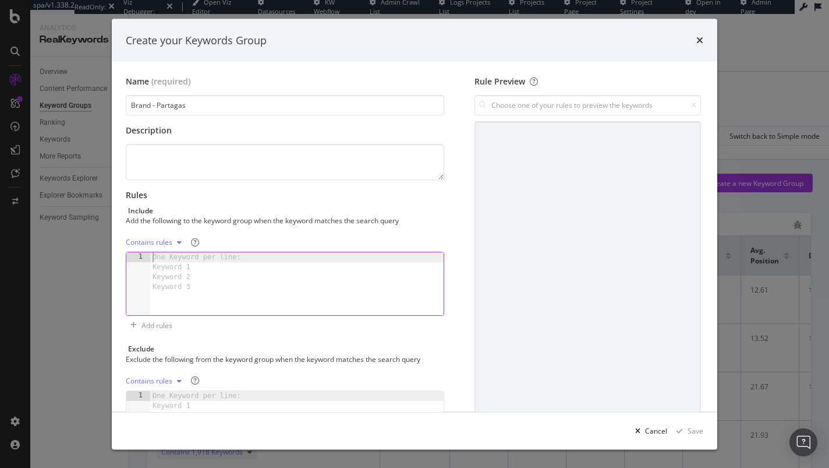
click at [204, 267] on div "One Keyword per line: Keyword 1 Keyword 2 Keyword 3" at bounding box center [198, 272] width 97 height 40
paste textarea "Partagas"
type textarea "Partagas"
click at [700, 432] on div "Save" at bounding box center [696, 430] width 16 height 10
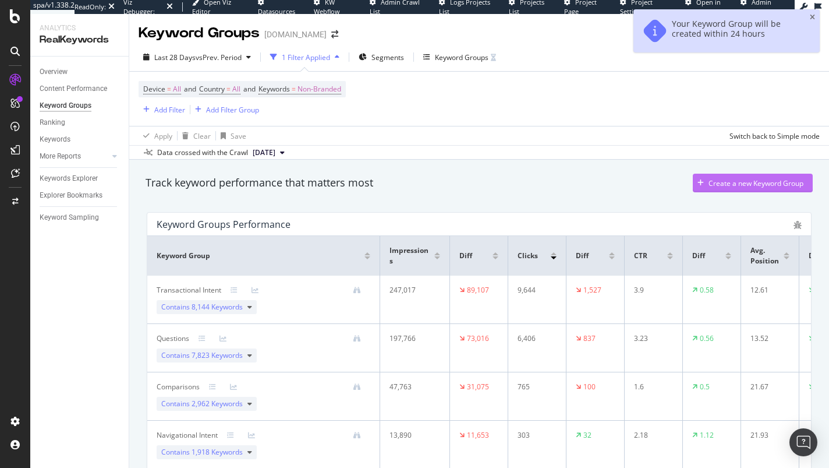
click at [713, 185] on div "Create a new Keyword Group" at bounding box center [756, 183] width 95 height 10
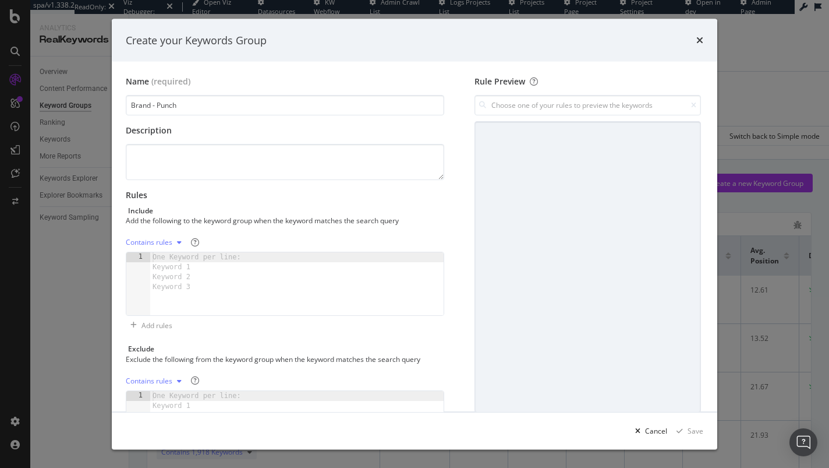
type input "Brand - Punch"
click at [201, 269] on div "One Keyword per line: Keyword 1 Keyword 2 Keyword 3" at bounding box center [198, 272] width 97 height 40
type textarea "Punch"
click at [700, 430] on div "Save" at bounding box center [696, 430] width 16 height 10
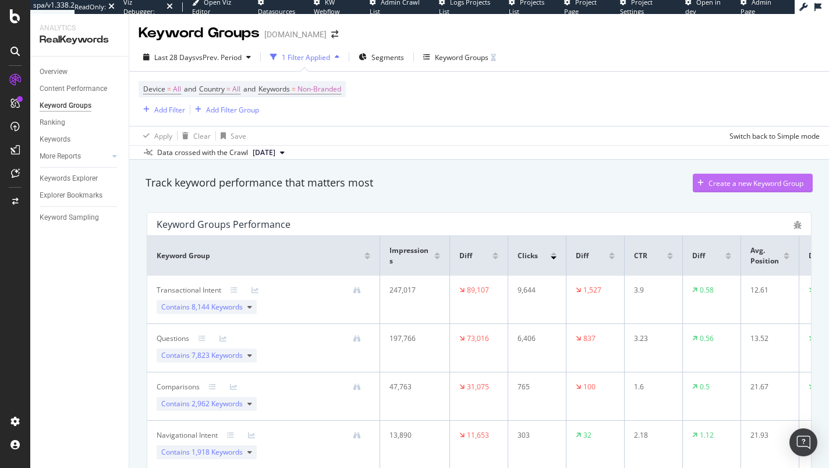
click at [748, 182] on div "Create a new Keyword Group" at bounding box center [756, 183] width 95 height 10
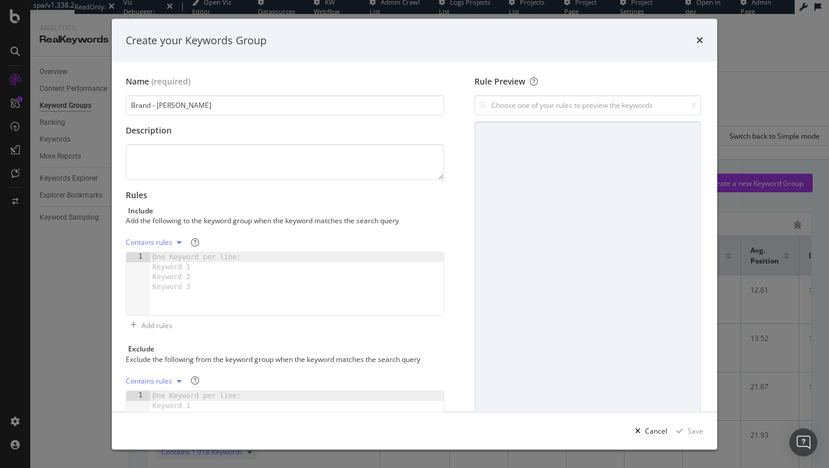
type input "Brand - Perdomo"
click at [201, 278] on div "One Keyword per line: Keyword 1 Keyword 2 Keyword 3" at bounding box center [198, 272] width 97 height 40
paste textarea "Perdomo"
type textarea "Perdomo"
click at [698, 432] on div "Save" at bounding box center [696, 430] width 16 height 10
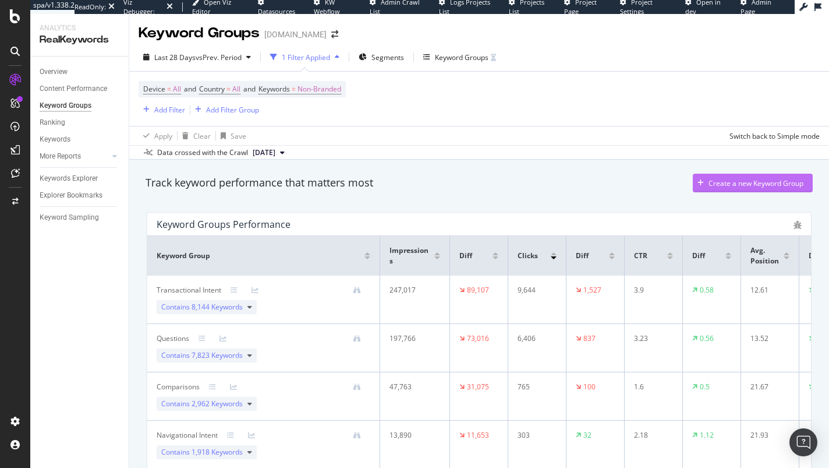
click at [715, 183] on div "Create a new Keyword Group" at bounding box center [756, 183] width 95 height 10
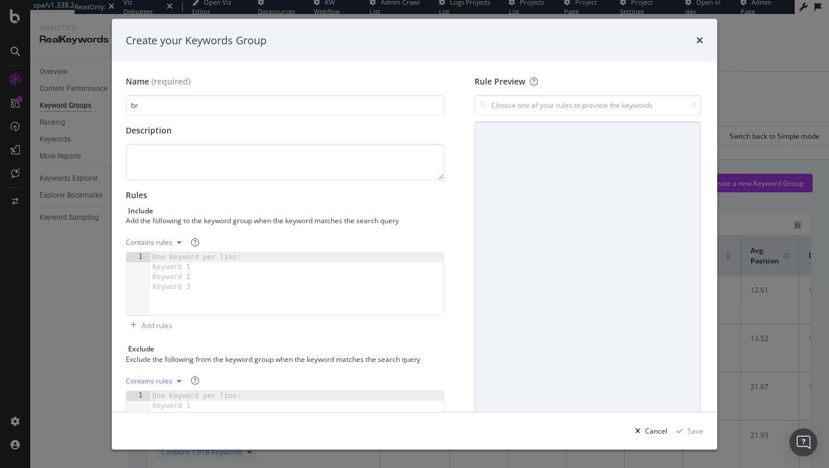
type input "b"
type input "Brand - Rocky Patel"
click at [198, 274] on div "One Keyword per line: Keyword 1 Keyword 2 Keyword 3" at bounding box center [198, 272] width 97 height 40
paste textarea "Rocky Patel"
type textarea "Rocky Patel"
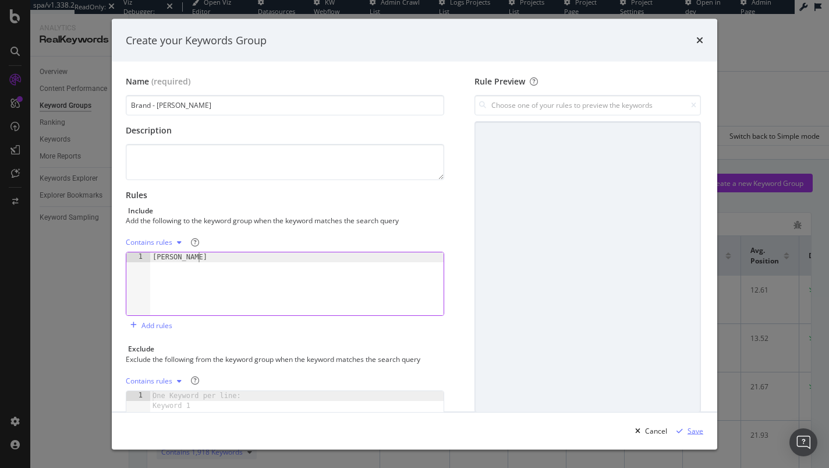
click at [701, 429] on div "Save" at bounding box center [696, 430] width 16 height 10
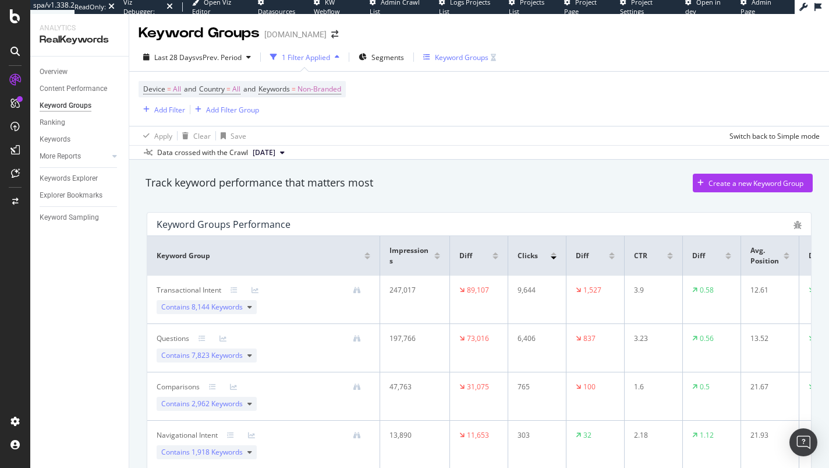
click at [469, 55] on div "Keyword Groups" at bounding box center [462, 57] width 54 height 10
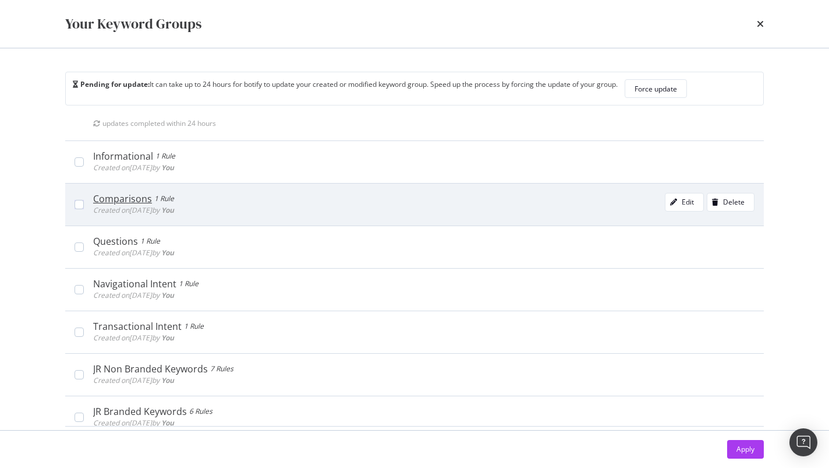
scroll to position [1246, 0]
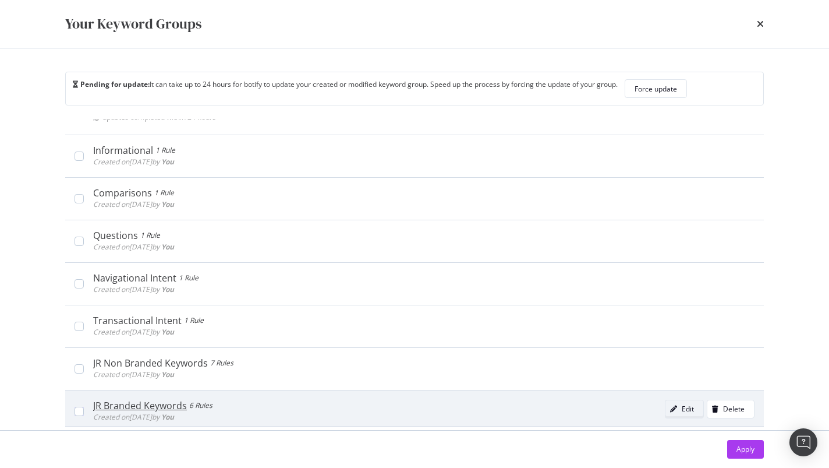
click at [682, 404] on div "Edit" at bounding box center [688, 409] width 12 height 10
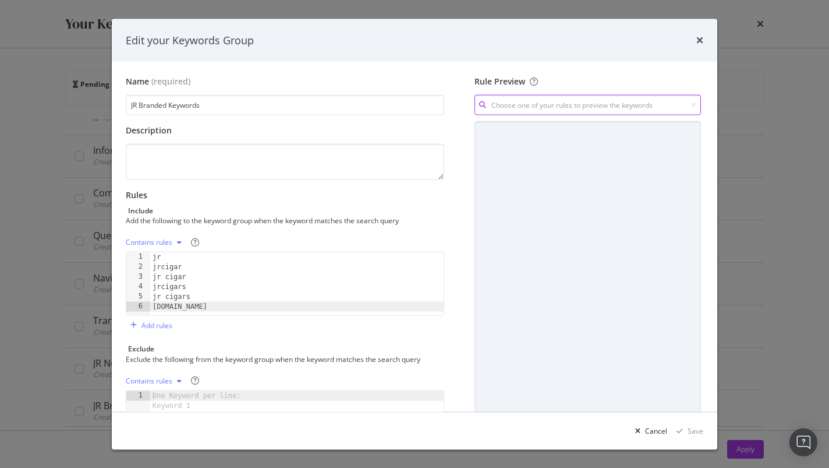
click at [643, 107] on input "modal" at bounding box center [588, 105] width 227 height 20
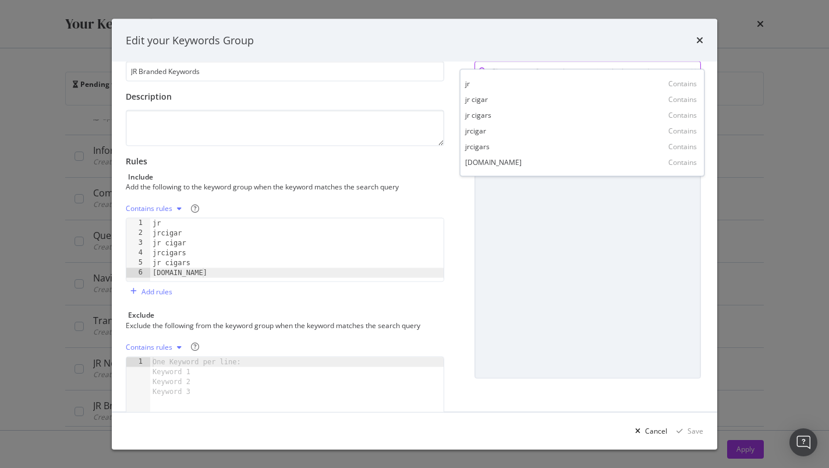
scroll to position [26, 0]
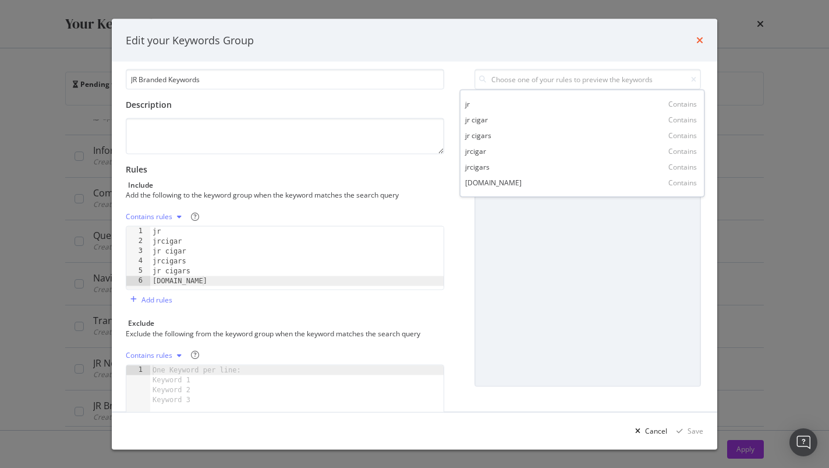
click at [701, 41] on icon "times" at bounding box center [699, 40] width 7 height 9
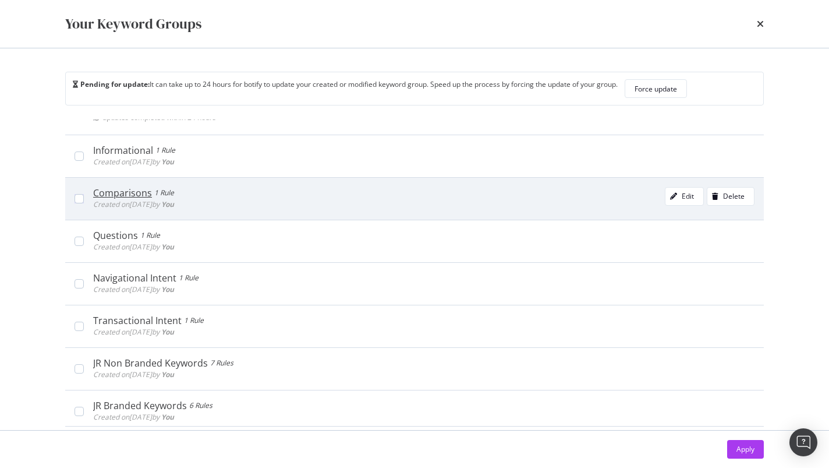
scroll to position [875, 0]
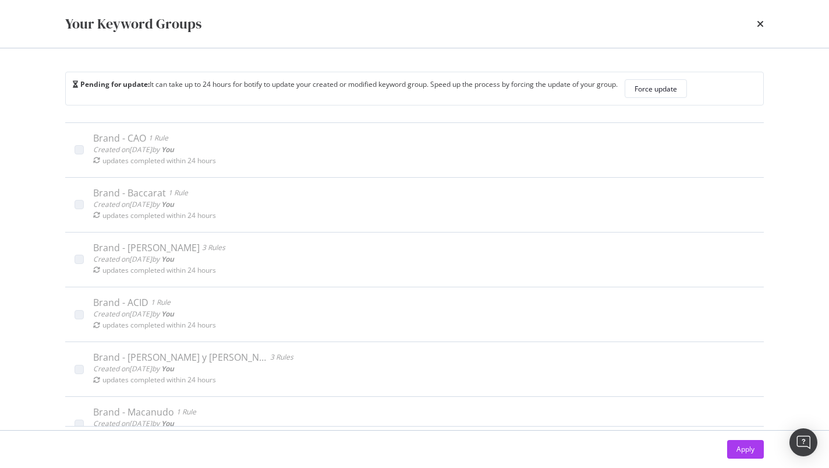
click at [757, 31] on div "times" at bounding box center [760, 24] width 7 height 20
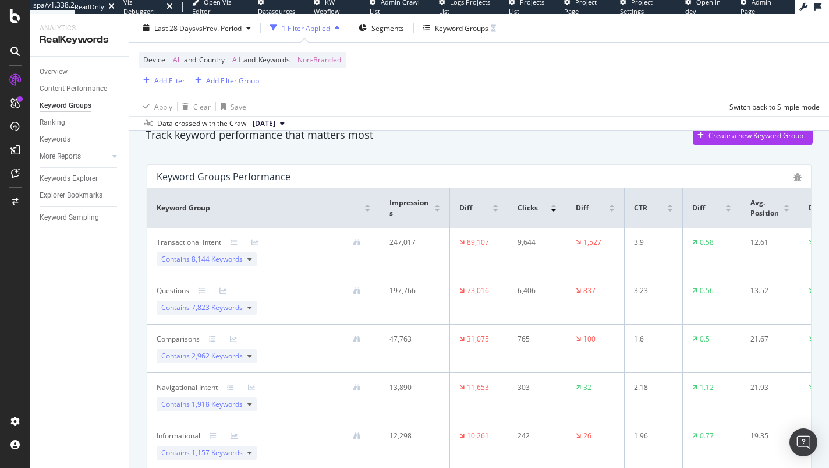
scroll to position [171, 0]
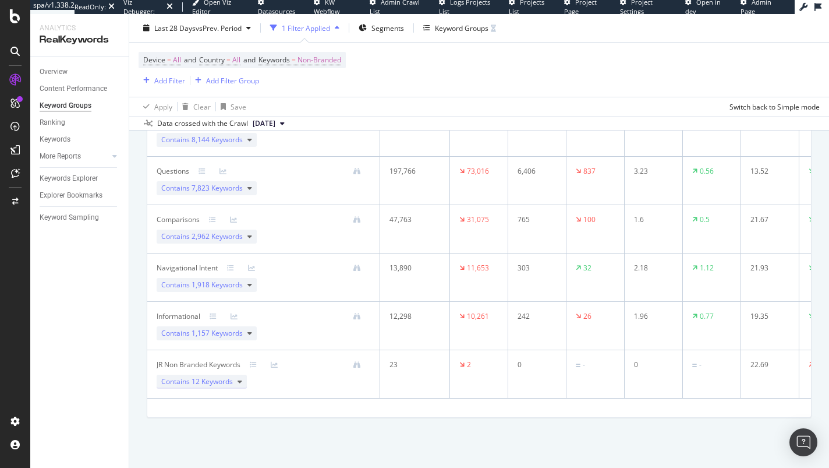
click at [228, 378] on span "12 Keywords" at bounding box center [212, 381] width 41 height 10
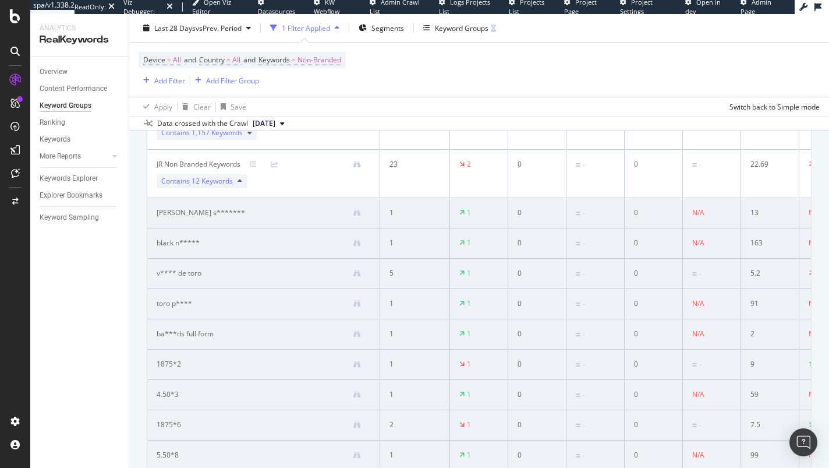
scroll to position [365, 0]
click at [206, 214] on div "colin farrell's s*******" at bounding box center [201, 215] width 89 height 10
drag, startPoint x: 185, startPoint y: 245, endPoint x: 213, endPoint y: 247, distance: 27.5
click at [212, 247] on div "black n*****" at bounding box center [264, 245] width 214 height 10
click at [243, 255] on td "black n*****" at bounding box center [263, 246] width 233 height 30
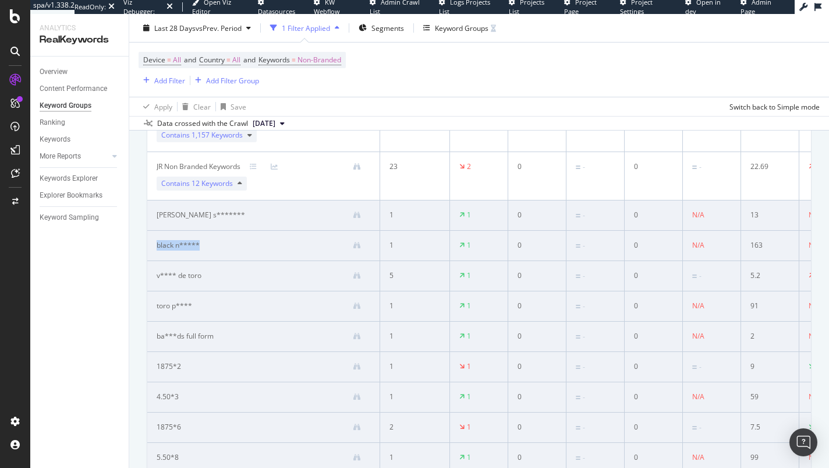
drag, startPoint x: 215, startPoint y: 245, endPoint x: 151, endPoint y: 241, distance: 64.2
click at [151, 241] on td "black n*****" at bounding box center [263, 246] width 233 height 30
click at [358, 244] on icon at bounding box center [356, 245] width 7 height 7
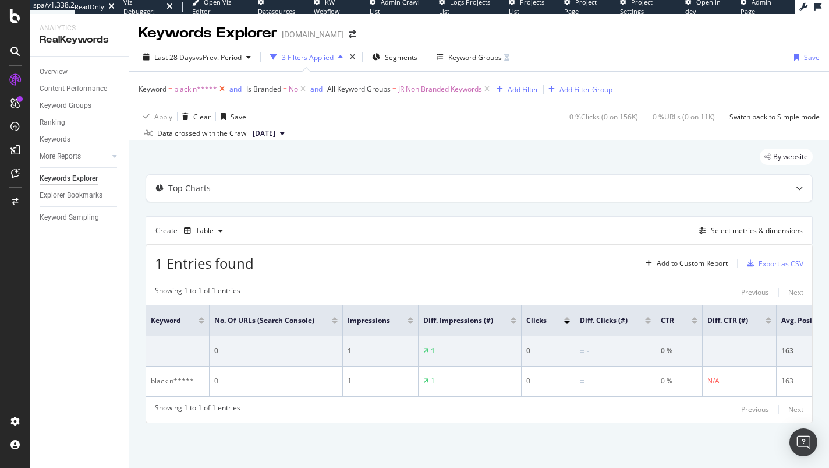
click at [224, 89] on icon at bounding box center [222, 89] width 10 height 12
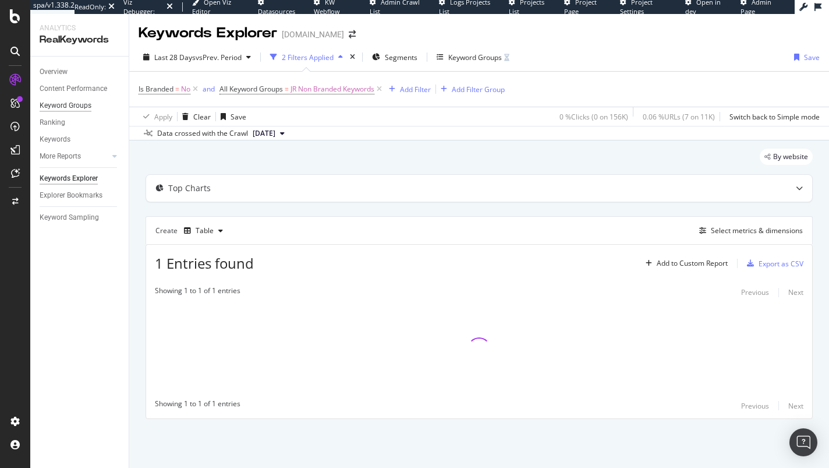
click at [68, 102] on div "Keyword Groups" at bounding box center [66, 106] width 52 height 12
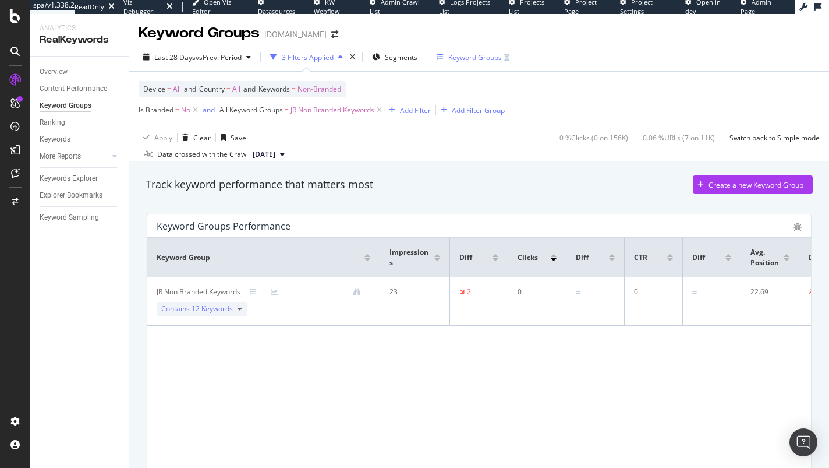
click at [471, 57] on div "Keyword Groups" at bounding box center [475, 57] width 54 height 10
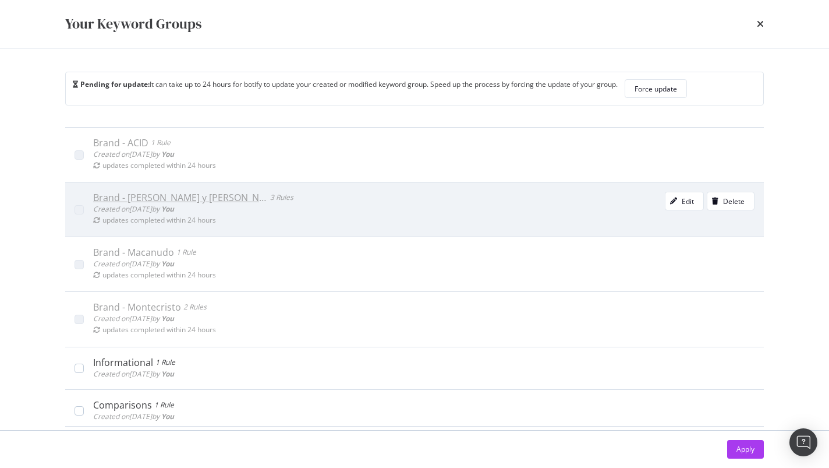
scroll to position [1246, 0]
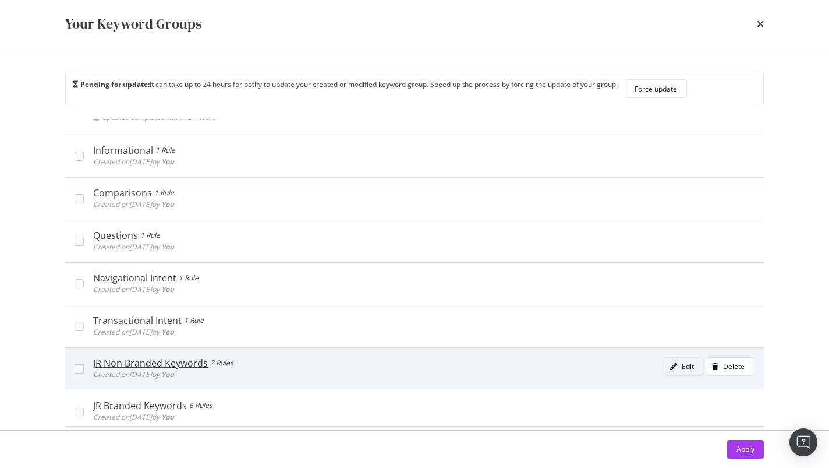
click at [682, 361] on div "Edit" at bounding box center [688, 366] width 12 height 10
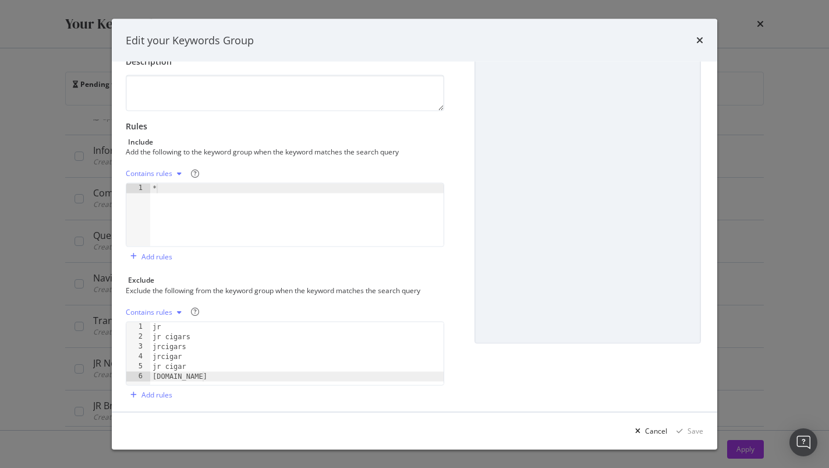
scroll to position [68, 0]
type textarea "*"
click at [171, 187] on div "*" at bounding box center [296, 225] width 293 height 83
click at [225, 217] on div "One Keyword per line: Keyword 1 Keyword 2 Keyword 3" at bounding box center [198, 204] width 97 height 40
type textarea "cigar"
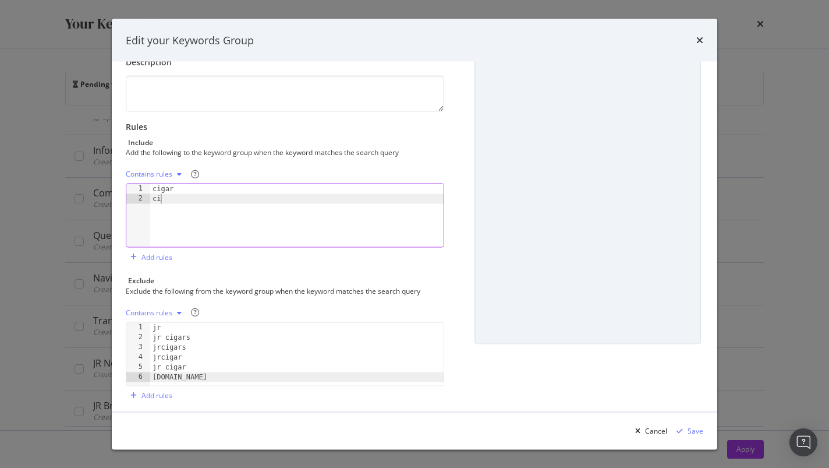
scroll to position [0, 0]
type textarea "c"
click at [183, 206] on div "cigar" at bounding box center [296, 225] width 293 height 83
type textarea "c"
click at [174, 174] on div "modal" at bounding box center [179, 174] width 14 height 7
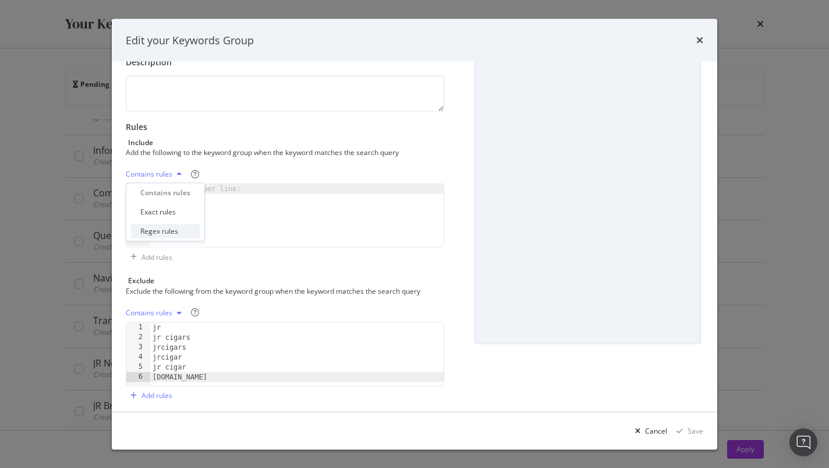
click at [155, 229] on div "Regex rules" at bounding box center [159, 232] width 38 height 10
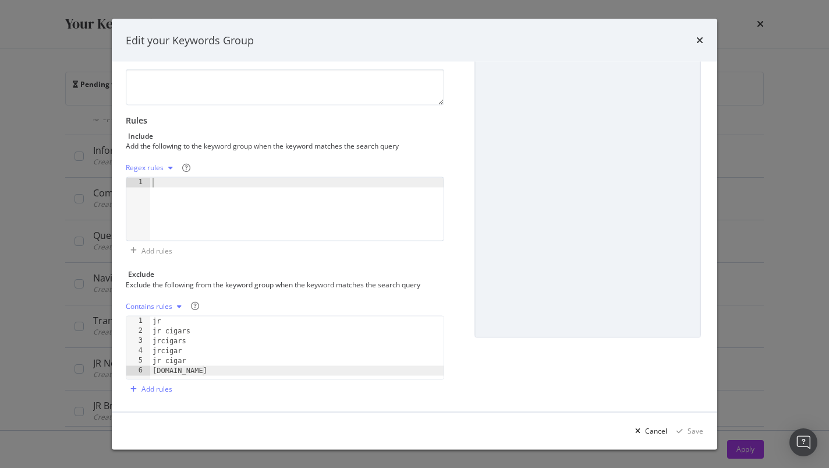
click at [277, 217] on div "modal" at bounding box center [296, 219] width 293 height 83
paste textarea ".*"
type textarea ".*"
click at [700, 428] on div "Save" at bounding box center [696, 430] width 16 height 10
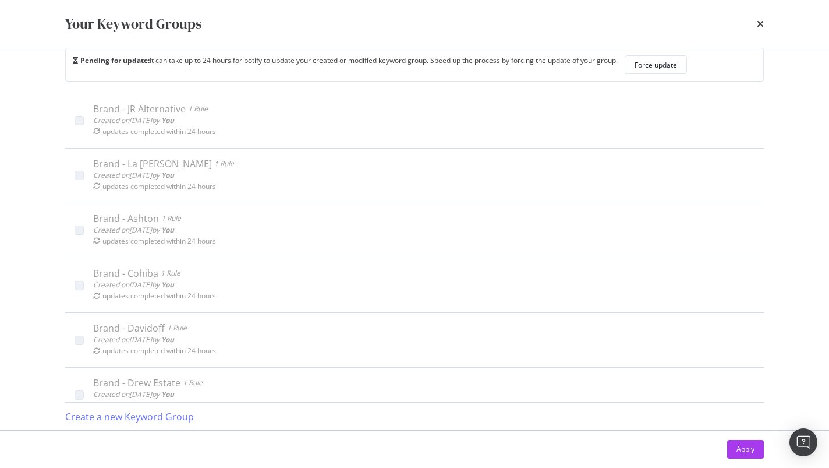
scroll to position [0, 0]
click at [667, 67] on div "Force update" at bounding box center [656, 65] width 43 height 10
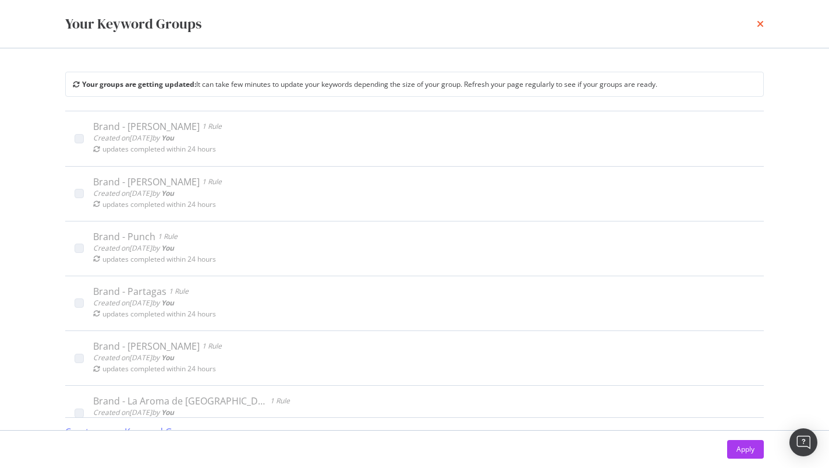
click at [759, 22] on icon "times" at bounding box center [760, 23] width 7 height 9
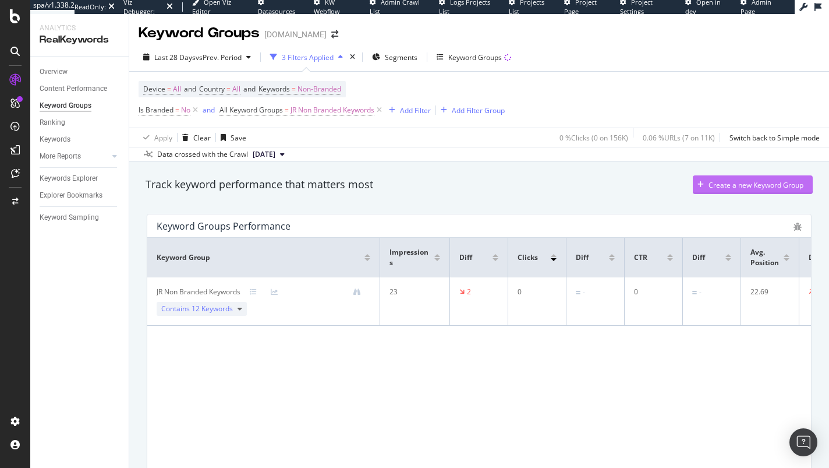
click at [741, 191] on div "Create a new Keyword Group" at bounding box center [748, 184] width 111 height 17
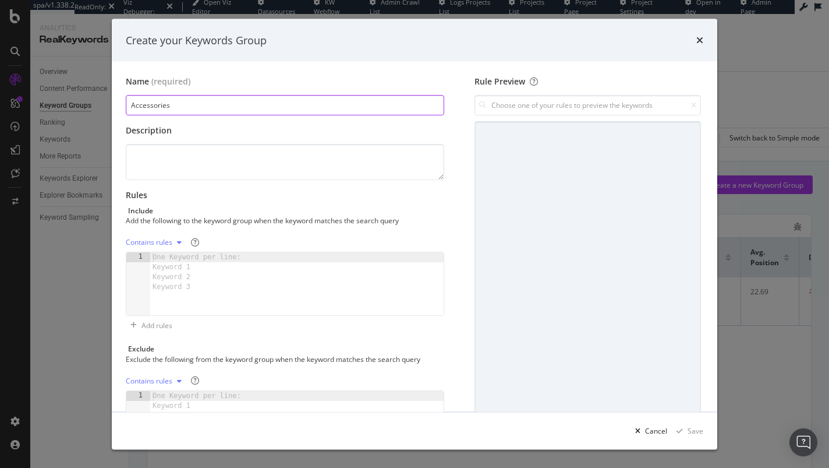
type input "Accessories"
click at [229, 283] on div "One Keyword per line: Keyword 1 Keyword 2 Keyword 3" at bounding box center [198, 272] width 97 height 40
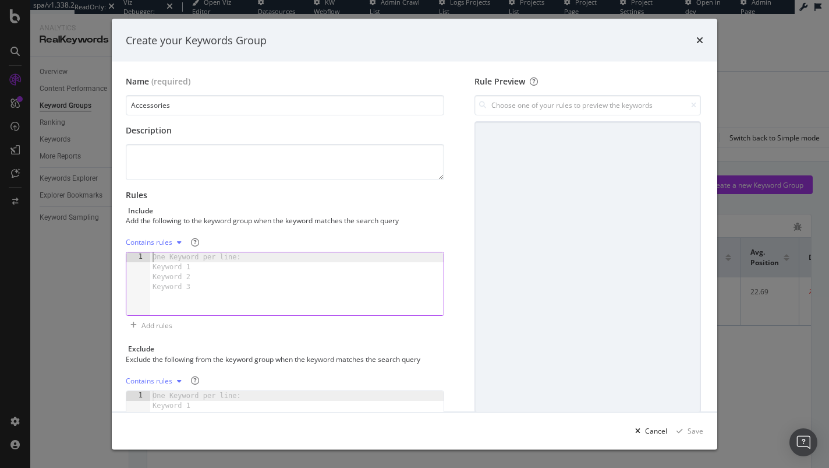
paste textarea "Pipes & Accessories"
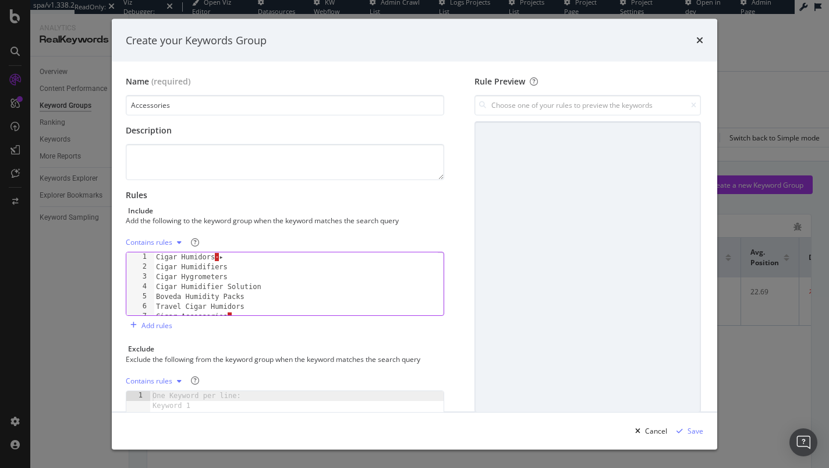
click at [234, 257] on div "Cigar Humidors · ▸ Cigar Humidifiers Cigar Hygrometers Cigar Humidifier Solutio…" at bounding box center [296, 293] width 284 height 83
drag, startPoint x: 182, startPoint y: 256, endPoint x: 115, endPoint y: 252, distance: 67.1
click at [115, 252] on div "Name (required) Accessories Description Rules Include Add the following to the …" at bounding box center [415, 236] width 606 height 349
drag, startPoint x: 182, startPoint y: 265, endPoint x: 132, endPoint y: 267, distance: 50.7
click at [132, 267] on div "Humidors 1 2 3 4 5 6 7 8 Humidors Cigar Humidifiers Cigar Hygrometers Cigar Hum…" at bounding box center [285, 284] width 319 height 64
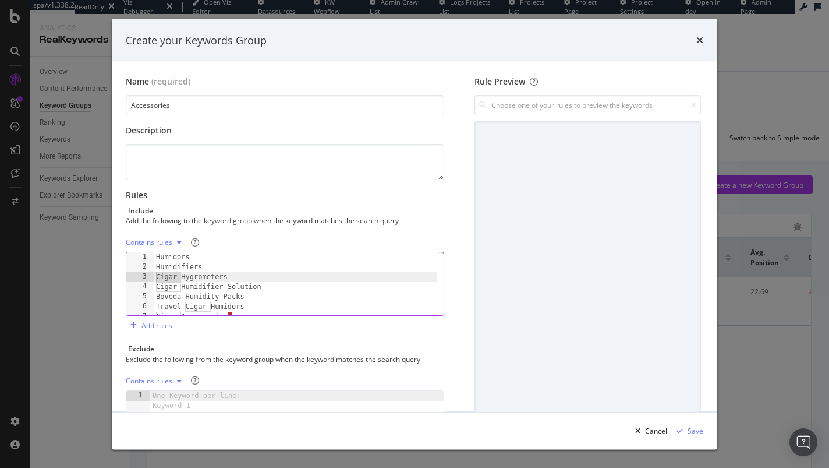
drag, startPoint x: 182, startPoint y: 275, endPoint x: 141, endPoint y: 275, distance: 40.8
click at [141, 275] on div "Humidifiers 1 2 3 4 5 6 7 8 Humidors Humidifiers Cigar Hygrometers Cigar Humidi…" at bounding box center [285, 284] width 319 height 64
drag, startPoint x: 265, startPoint y: 285, endPoint x: 222, endPoint y: 286, distance: 42.5
click at [222, 286] on div "Humidors Humidifiers Hygrometers Cigar Humidifier Solution Boveda Humidity Pack…" at bounding box center [296, 293] width 284 height 83
drag, startPoint x: 182, startPoint y: 286, endPoint x: 133, endPoint y: 285, distance: 48.3
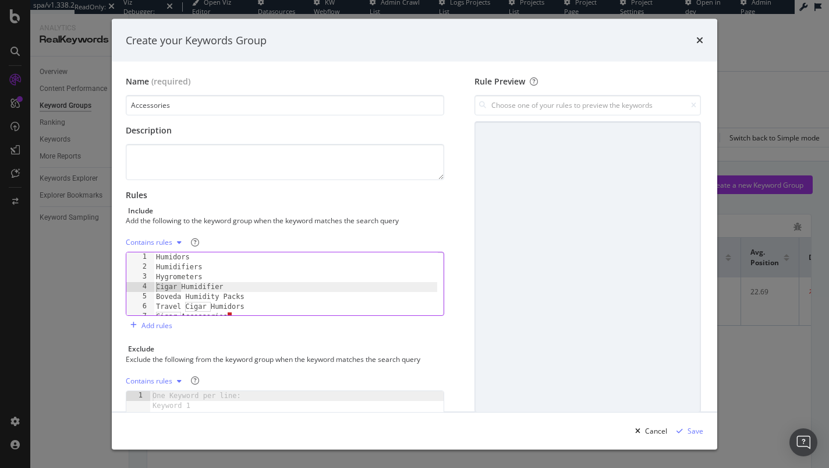
click at [133, 285] on div "Cigar Humidifier 1 2 3 4 5 6 7 8 Humidors Humidifiers Hygrometers Cigar Humidif…" at bounding box center [285, 284] width 319 height 64
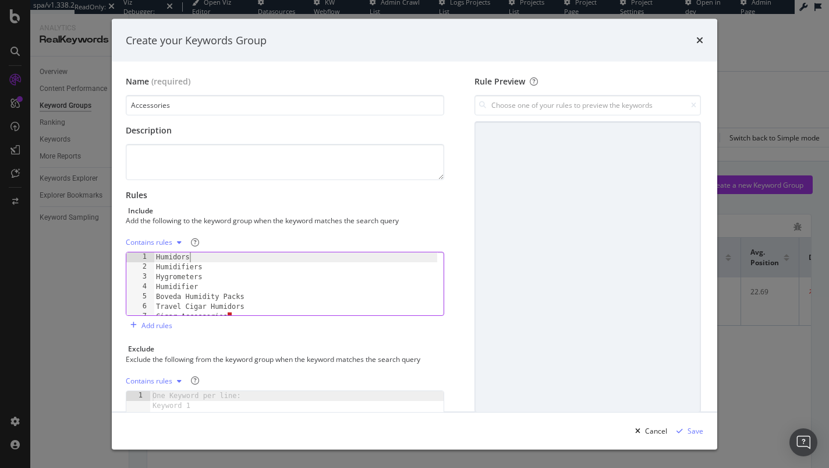
click at [190, 258] on div "Humidors Humidifiers Hygrometers Humidifier Boveda Humidity Packs Travel Cigar …" at bounding box center [296, 293] width 284 height 83
click at [204, 266] on div "Humidor Humidifiers Hygrometers Humidifier Boveda Humidity Packs Travel Cigar H…" at bounding box center [296, 293] width 284 height 83
click at [206, 275] on div "Humidor Humidifier Hygrometers Humidifier Boveda Humidity Packs Travel Cigar Hu…" at bounding box center [296, 293] width 284 height 83
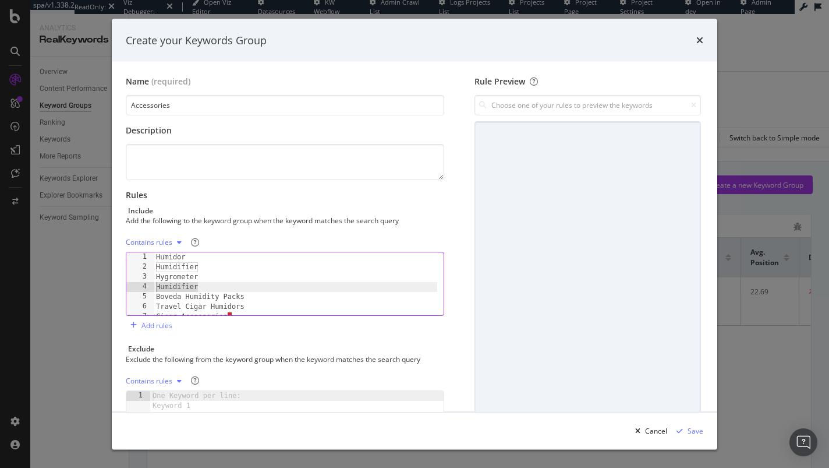
drag, startPoint x: 173, startPoint y: 283, endPoint x: 115, endPoint y: 282, distance: 58.2
click at [115, 282] on div "Name (required) Accessories Description Rules Include Add the following to the …" at bounding box center [415, 236] width 606 height 349
type textarea "Humidifier"
drag, startPoint x: 186, startPoint y: 287, endPoint x: 132, endPoint y: 282, distance: 54.4
click at [132, 282] on div "Hygrometer 1 2 3 4 5 6 7 8 Humidor Humidifier Hygrometer Boveda Humidity Packs …" at bounding box center [285, 284] width 319 height 64
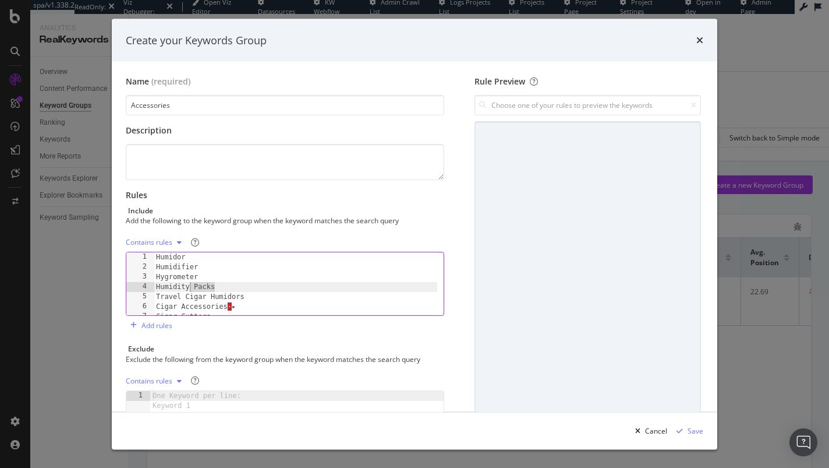
drag, startPoint x: 222, startPoint y: 286, endPoint x: 190, endPoint y: 287, distance: 32.0
click at [190, 287] on div "Humidor Humidifier Hygrometer Humidity Packs Travel Cigar Humidors Cigar Access…" at bounding box center [296, 293] width 284 height 83
drag, startPoint x: 181, startPoint y: 295, endPoint x: 243, endPoint y: 296, distance: 62.9
click at [243, 296] on div "Humidor Humidifier Hygrometer Humidity Travel Cigar Humidors Cigar Accessories …" at bounding box center [296, 293] width 284 height 83
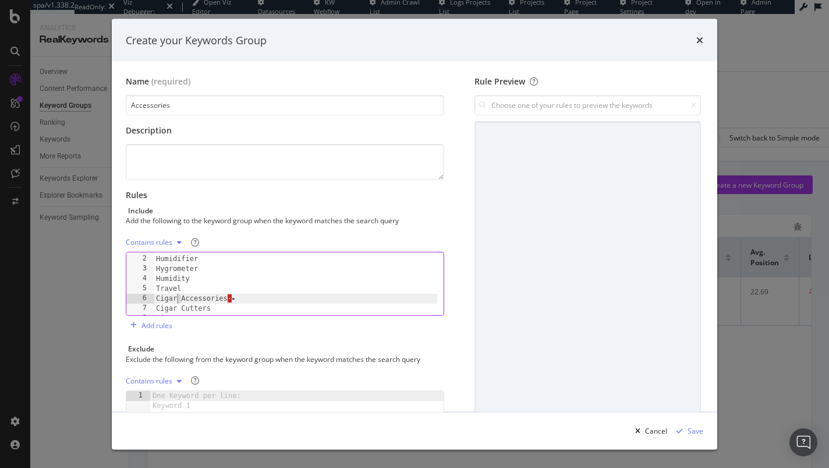
drag, startPoint x: 182, startPoint y: 296, endPoint x: 117, endPoint y: 294, distance: 64.7
click at [117, 294] on div "Name (required) Accessories Description Rules Include Add the following to the …" at bounding box center [415, 236] width 606 height 349
click at [217, 298] on div "Humidor Humidifier Hygrometer Humidity Travel Accessories · ▸ Cigar Cutters Cig…" at bounding box center [296, 285] width 284 height 83
drag, startPoint x: 181, startPoint y: 307, endPoint x: 127, endPoint y: 300, distance: 54.5
click at [127, 300] on div "Accessories 1 2 3 4 5 6 7 8 9 Humidor Humidifier Hygrometer Humidity Travel Acc…" at bounding box center [285, 284] width 319 height 64
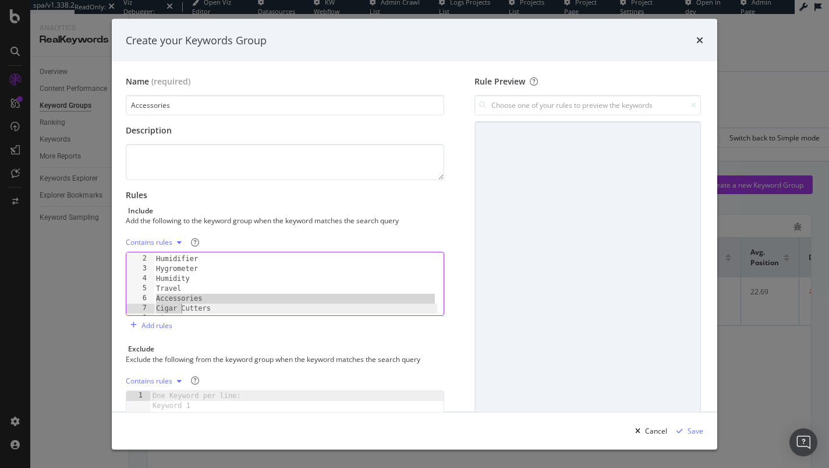
click at [219, 301] on div "Humidor Humidifier Hygrometer Humidity Travel Accessories Cigar Cutters Cigar C…" at bounding box center [296, 285] width 284 height 83
drag, startPoint x: 181, startPoint y: 307, endPoint x: 140, endPoint y: 307, distance: 41.3
click at [140, 307] on div "Accessories 1 2 3 4 5 6 7 8 9 Humidor Humidifier Hygrometer Humidity Travel Acc…" at bounding box center [285, 284] width 319 height 64
drag, startPoint x: 182, startPoint y: 300, endPoint x: 141, endPoint y: 297, distance: 41.4
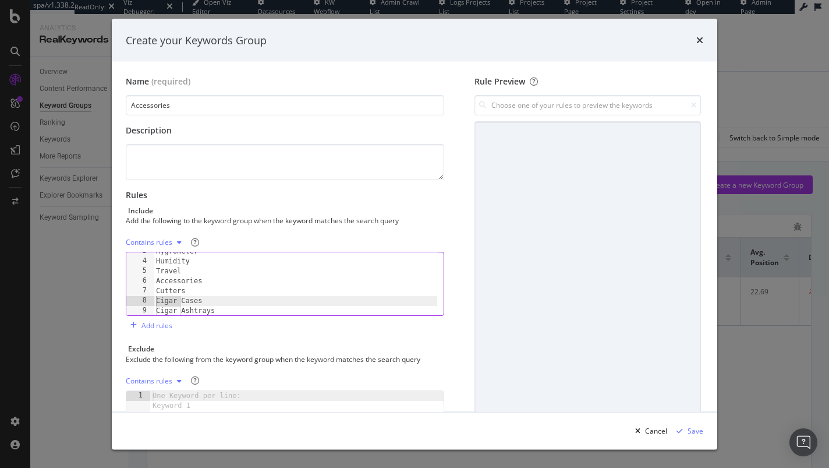
click at [141, 297] on div "Cutters 3 4 5 6 7 8 9 10 11 Hygrometer Humidity Travel Accessories Cutters Ciga…" at bounding box center [285, 284] width 319 height 64
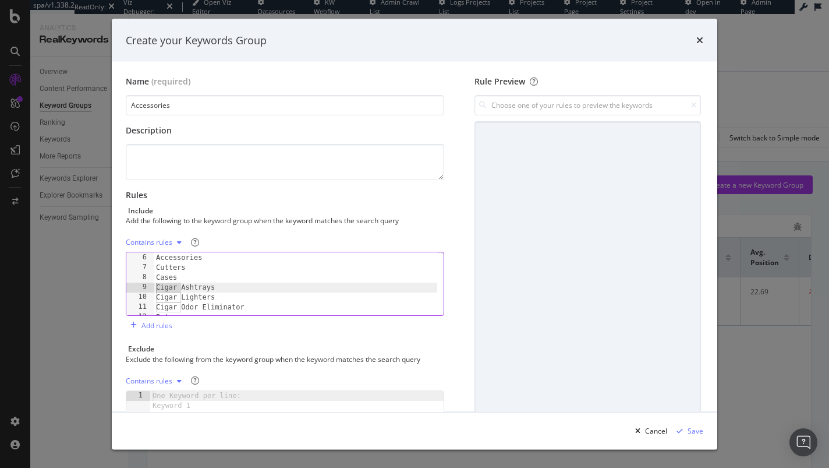
drag, startPoint x: 181, startPoint y: 287, endPoint x: 153, endPoint y: 288, distance: 27.4
click at [153, 287] on div "Cases 5 6 7 8 9 10 11 12 13 Travel Accessories Cutters Cases Cigar Ashtrays Cig…" at bounding box center [285, 284] width 319 height 64
drag, startPoint x: 181, startPoint y: 298, endPoint x: 154, endPoint y: 297, distance: 26.8
click at [154, 297] on div "Travel Accessories Cutters Cases Ashtrays Cigar Lighters Cigar Odor Eliminator …" at bounding box center [296, 284] width 284 height 83
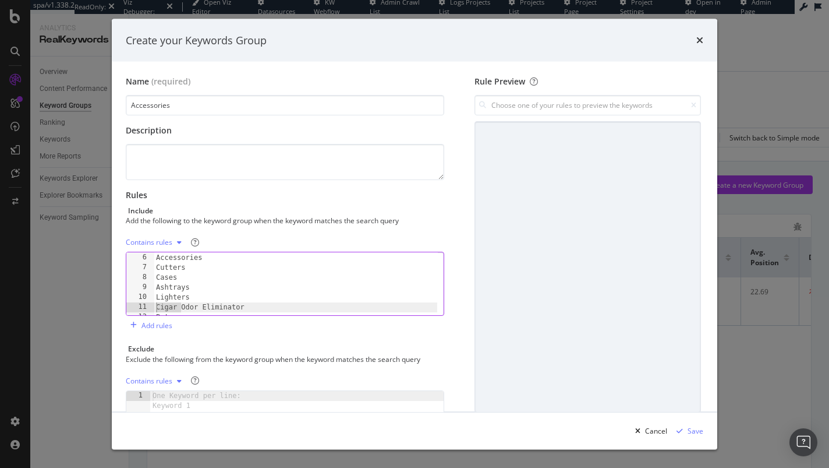
drag, startPoint x: 181, startPoint y: 305, endPoint x: 152, endPoint y: 303, distance: 29.2
click at [152, 303] on div "Lighters 5 6 7 8 9 10 11 12 13 Travel Accessories Cutters Cases Ashtrays Lighte…" at bounding box center [285, 284] width 319 height 64
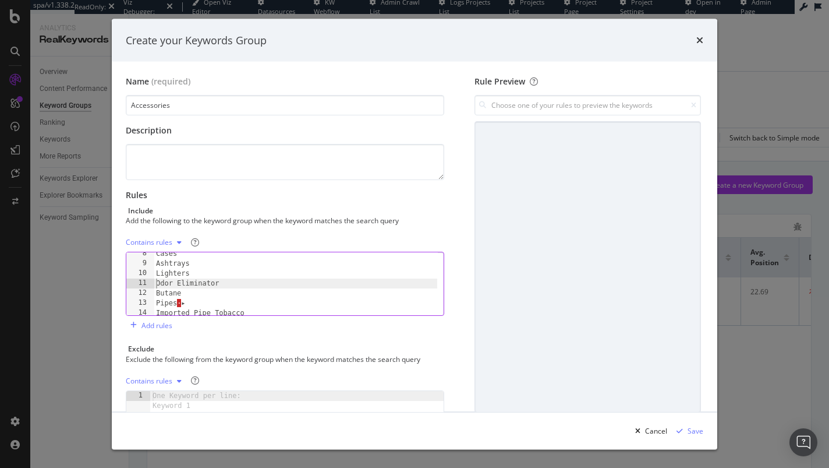
scroll to position [73, 0]
click at [190, 303] on div "Cases Ashtrays Lighters Odor Eliminator Butane Pipes · ▸ Imported Pipe Tobacco …" at bounding box center [296, 290] width 284 height 83
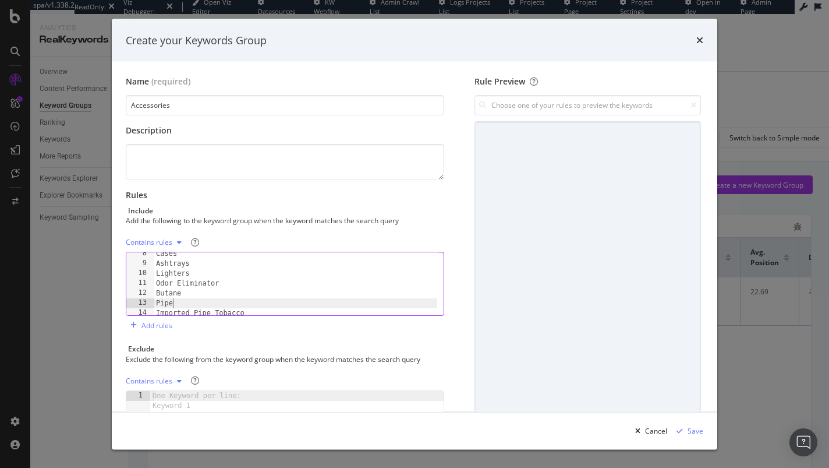
scroll to position [72, 0]
click at [193, 271] on div "Cases Ashtrays Lighters Odor Eliminator Butane Pipe Imported Pipe Tobacco Domes…" at bounding box center [296, 290] width 284 height 83
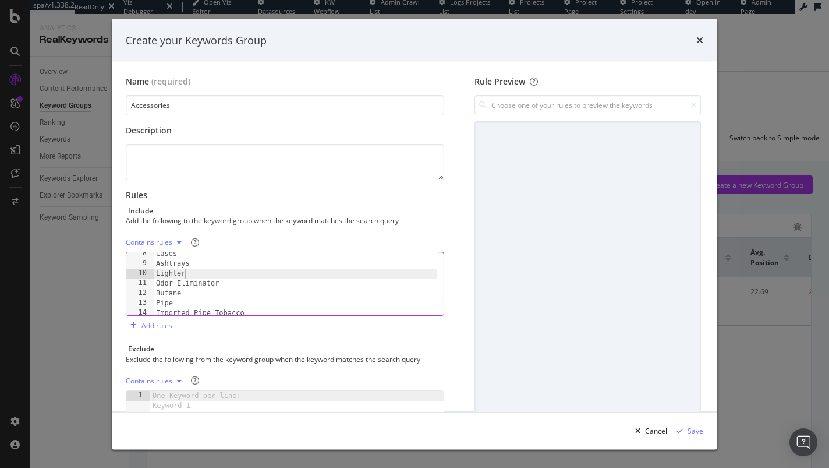
click at [194, 264] on div "Cases Ashtrays Lighter Odor Eliminator Butane Pipe Imported Pipe Tobacco Domest…" at bounding box center [296, 290] width 284 height 83
click at [181, 272] on div "Accessories Cutters Cases Ashtray Lighter Odor Eliminator Butane Pipe" at bounding box center [296, 290] width 284 height 83
type textarea "Cases"
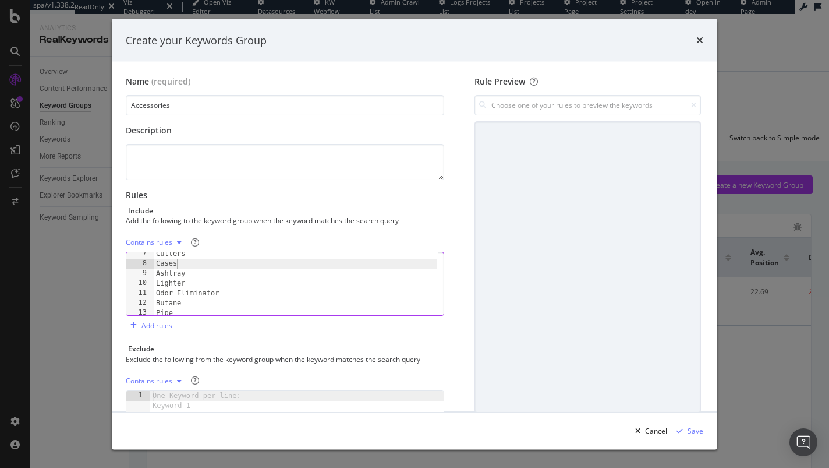
scroll to position [63, 0]
drag, startPoint x: 178, startPoint y: 264, endPoint x: 141, endPoint y: 261, distance: 37.4
click at [141, 261] on div "Cases 7 8 9 10 11 12 13 14 15 Cutters Cases Ashtray Lighter Odor Eliminator But…" at bounding box center [285, 284] width 319 height 64
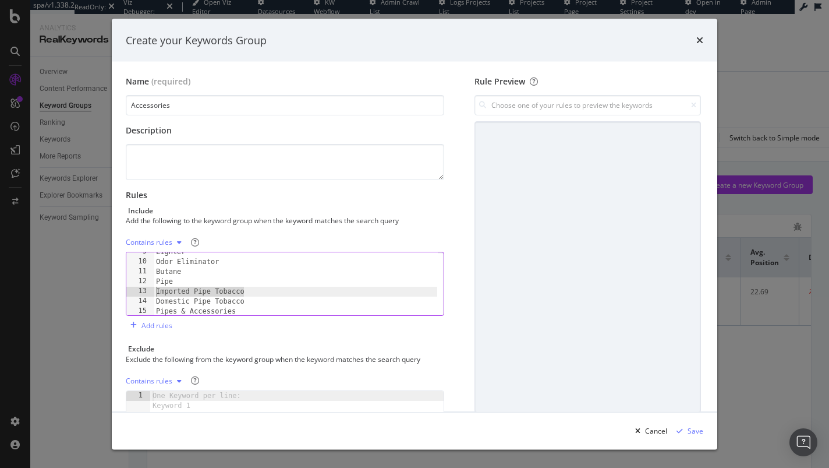
drag, startPoint x: 237, startPoint y: 292, endPoint x: 143, endPoint y: 293, distance: 93.8
click at [143, 293] on div "Cutters 9 10 11 12 13 14 15 Lighter Odor Eliminator Butane Pipe Imported Pipe T…" at bounding box center [285, 284] width 319 height 64
type textarea "Imported Pipe Tobacco"
drag, startPoint x: 238, startPoint y: 300, endPoint x: 144, endPoint y: 301, distance: 93.8
click at [144, 301] on div "9 10 11 12 13 14 15 Lighter Odor Eliminator Butane Pipe Domestic Pipe Tobacco P…" at bounding box center [285, 284] width 319 height 64
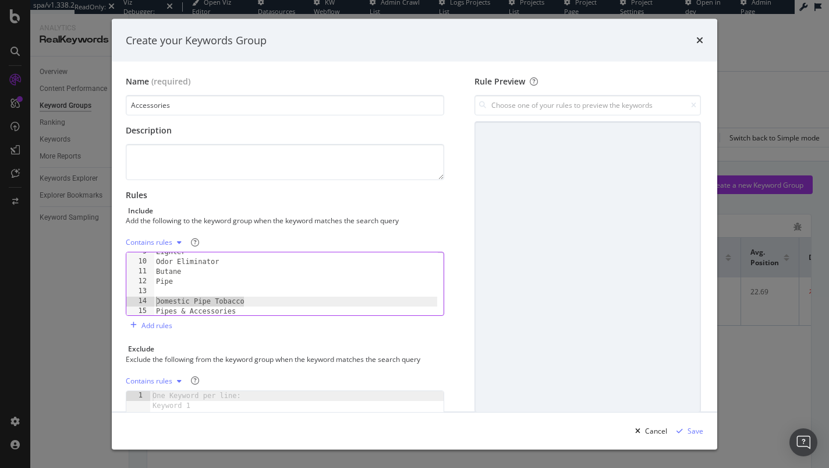
type textarea "Domestic Pipe Tobacco"
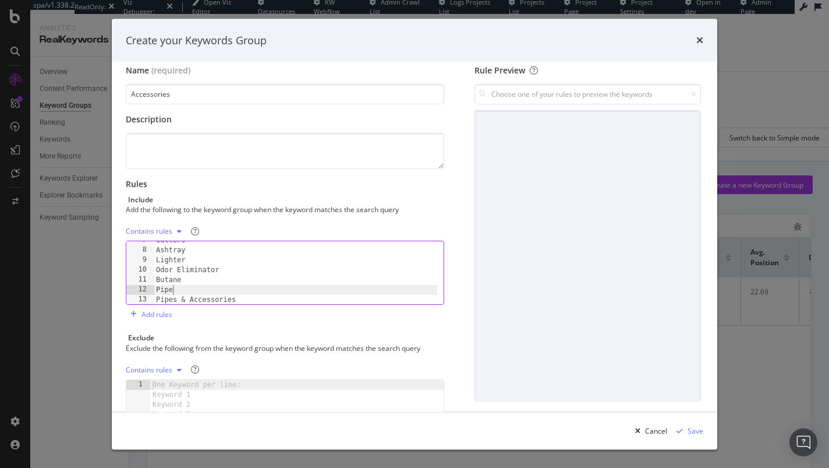
scroll to position [24, 0]
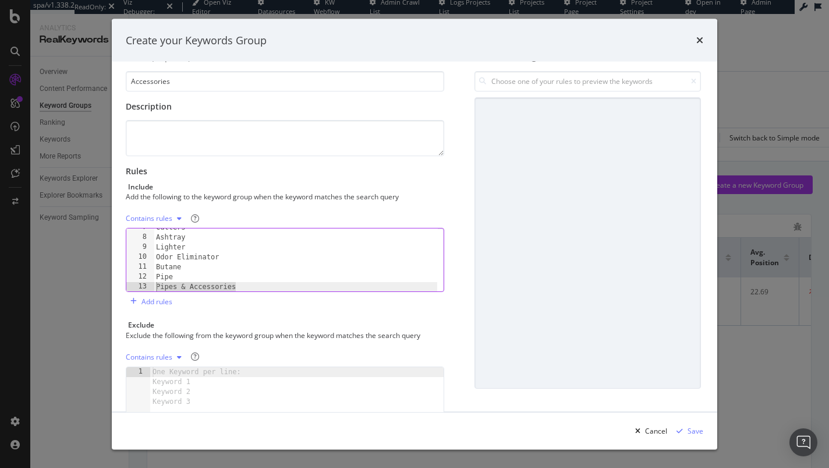
drag, startPoint x: 260, startPoint y: 286, endPoint x: 146, endPoint y: 287, distance: 114.7
click at [146, 287] on div "Pipe 7 8 9 10 11 12 13 Cutters Ashtray Lighter Odor Eliminator Butane Pipe Pipe…" at bounding box center [285, 260] width 319 height 64
type textarea "Pipes & Accessories"
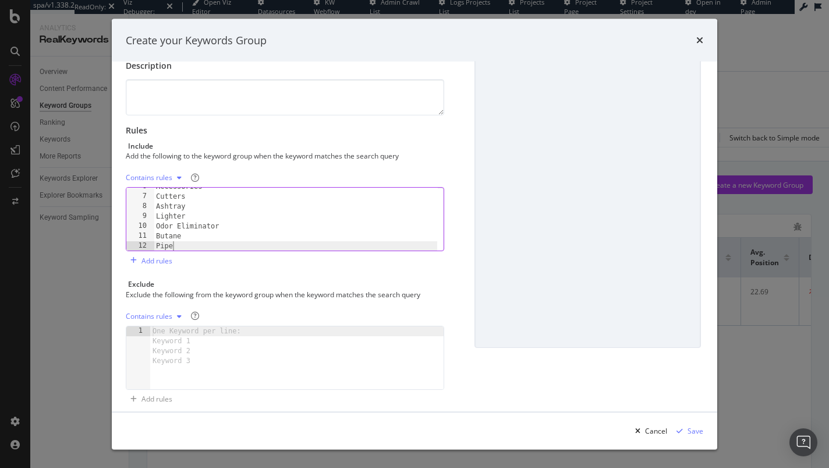
scroll to position [32, 0]
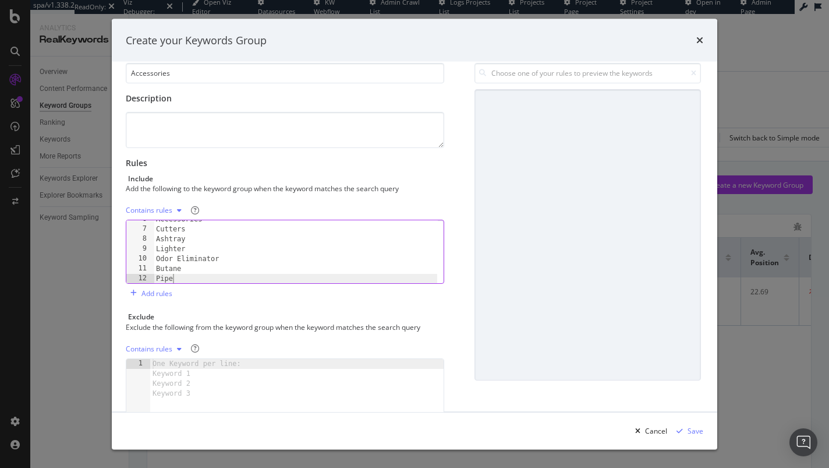
type textarea "Pipe"
click at [694, 431] on div "Save" at bounding box center [696, 430] width 16 height 10
